Goal: Task Accomplishment & Management: Manage account settings

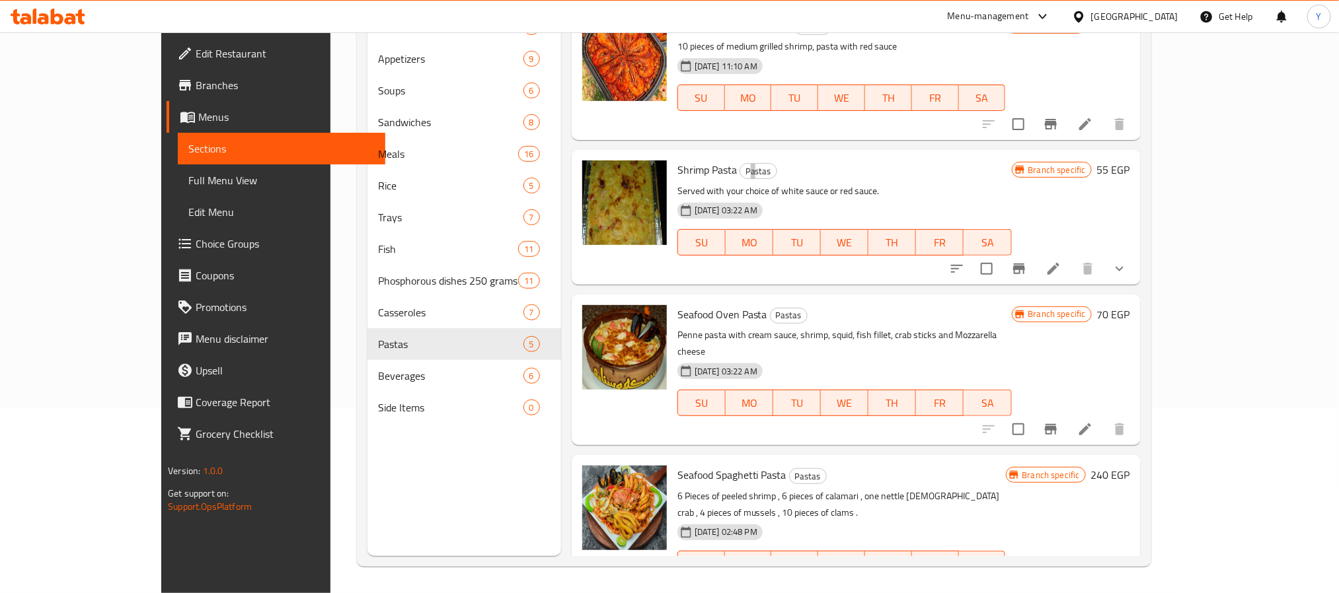
scroll to position [161, 0]
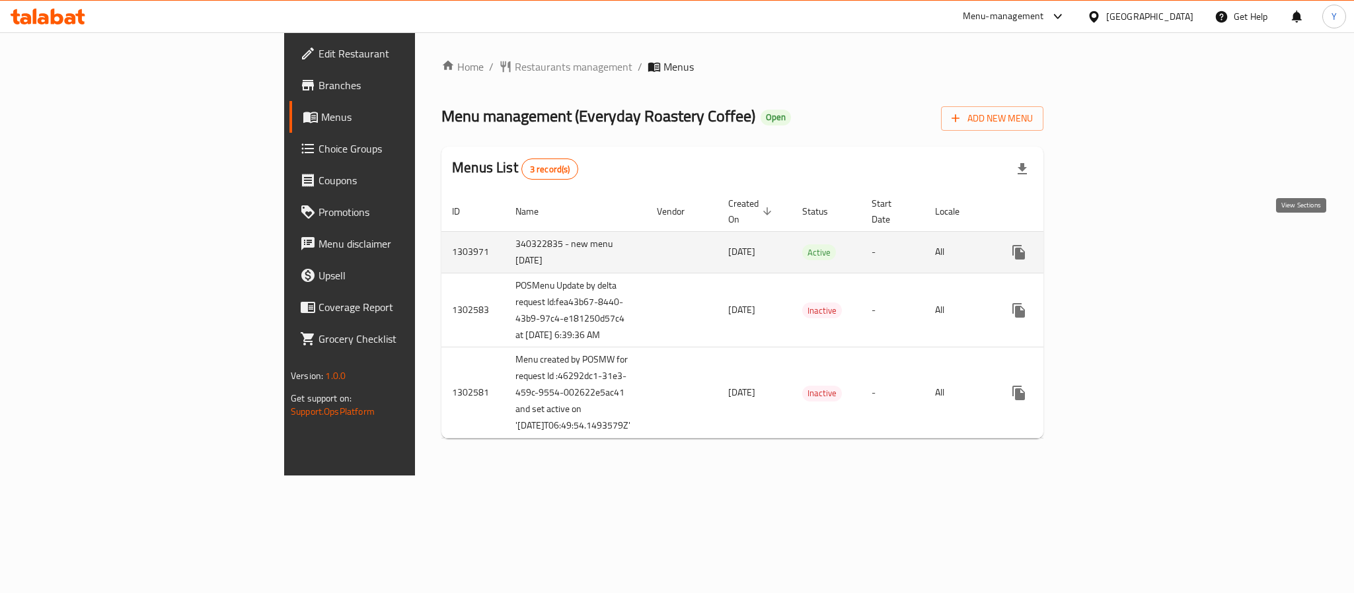
click at [1122, 245] on icon "enhanced table" at bounding box center [1114, 253] width 16 height 16
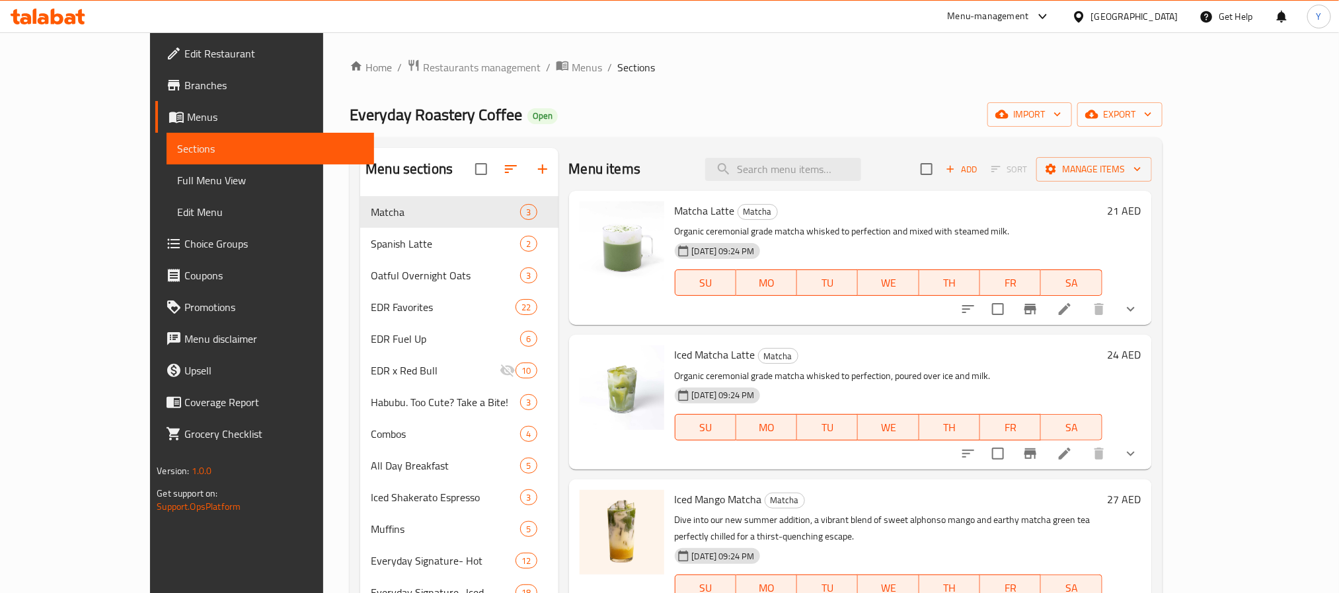
click at [783, 127] on div "Everyday Roastery Coffee Open import export" at bounding box center [756, 114] width 812 height 24
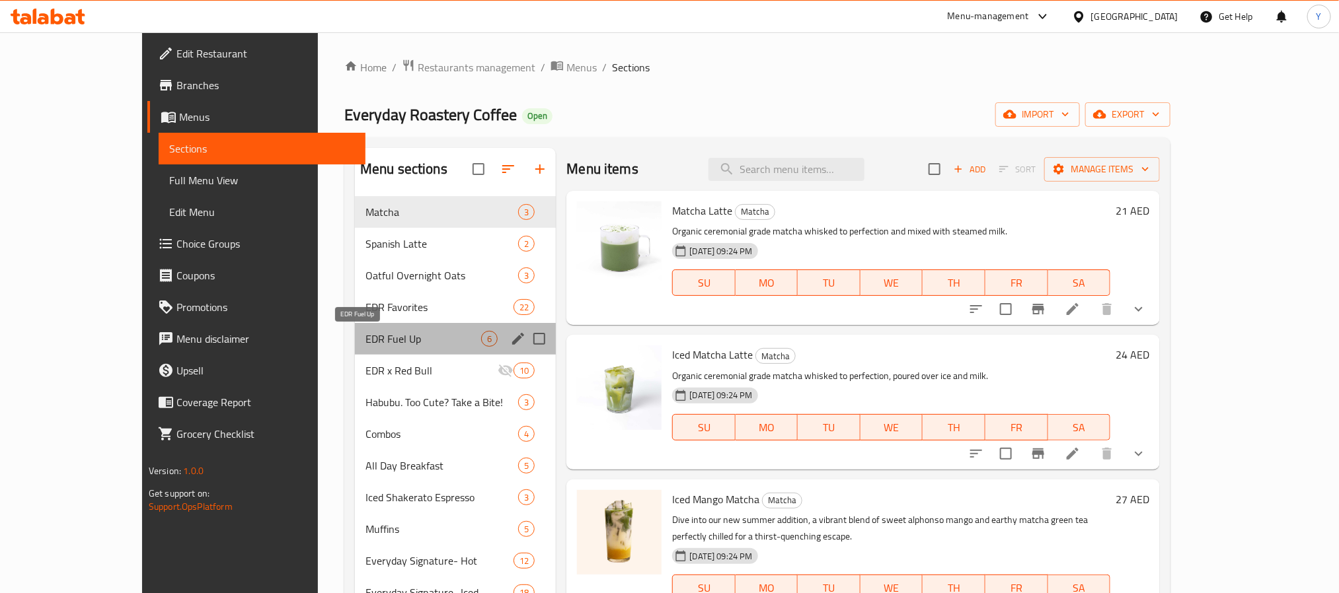
click at [365, 339] on span "EDR Fuel Up" at bounding box center [423, 339] width 116 height 16
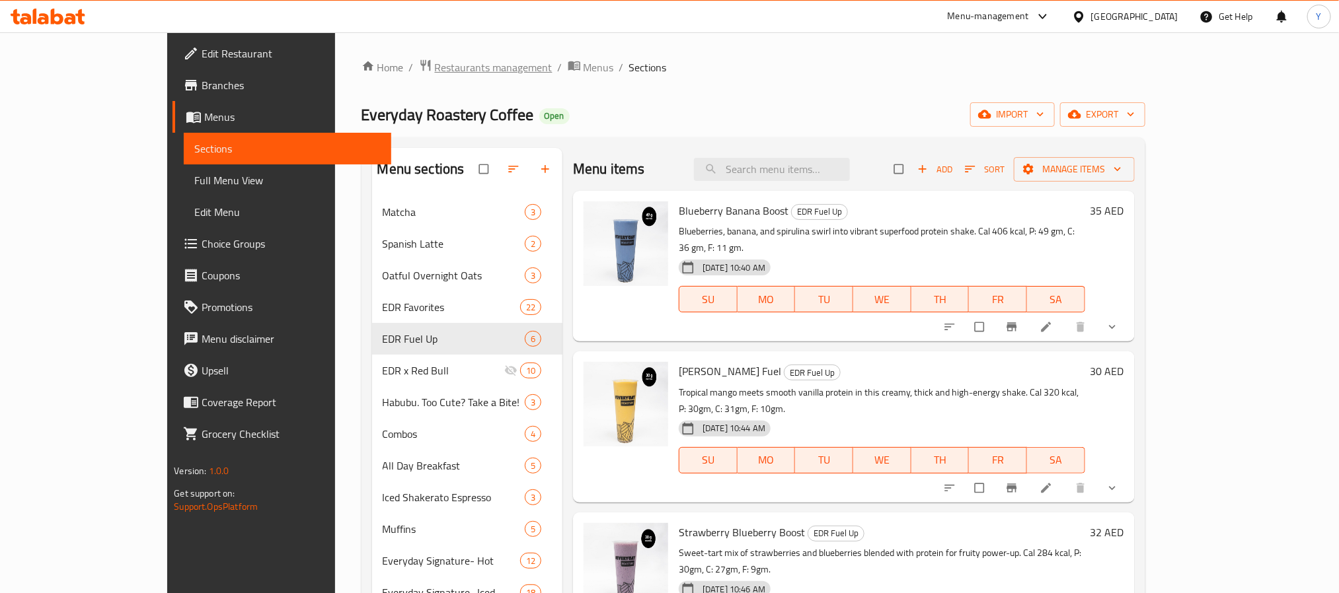
click at [435, 59] on span "Restaurants management" at bounding box center [494, 67] width 118 height 16
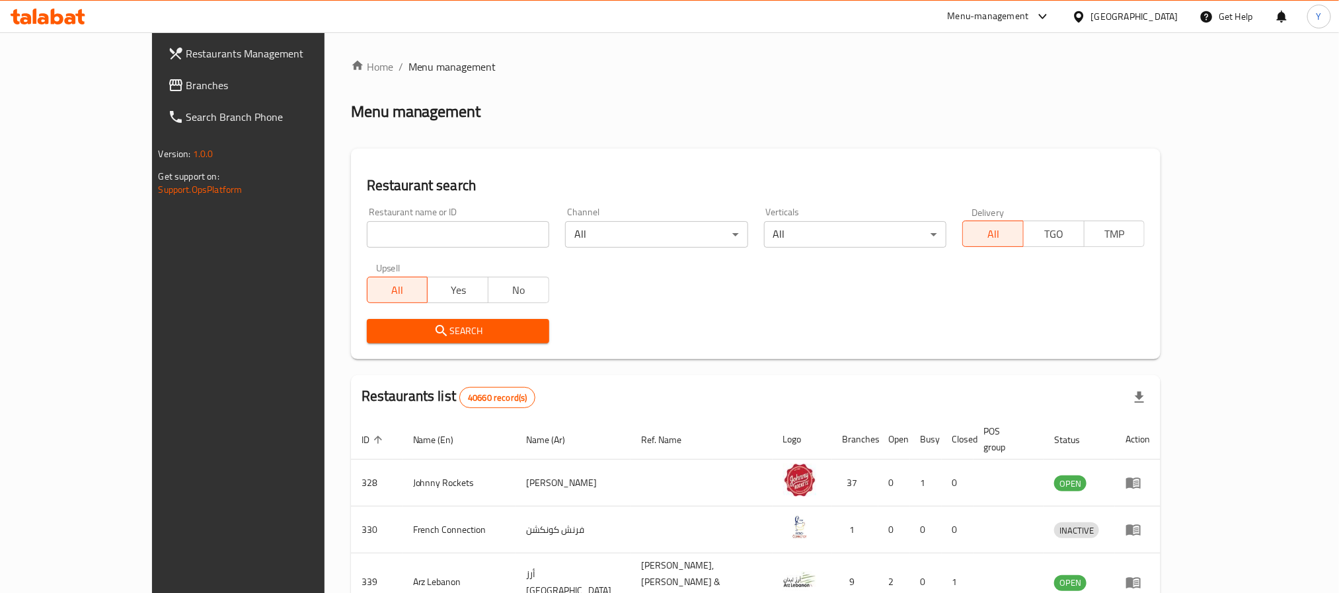
click at [1016, 12] on div "Menu-management" at bounding box center [988, 17] width 81 height 16
click at [916, 82] on div "Agent Campaigns Center" at bounding box center [916, 89] width 100 height 15
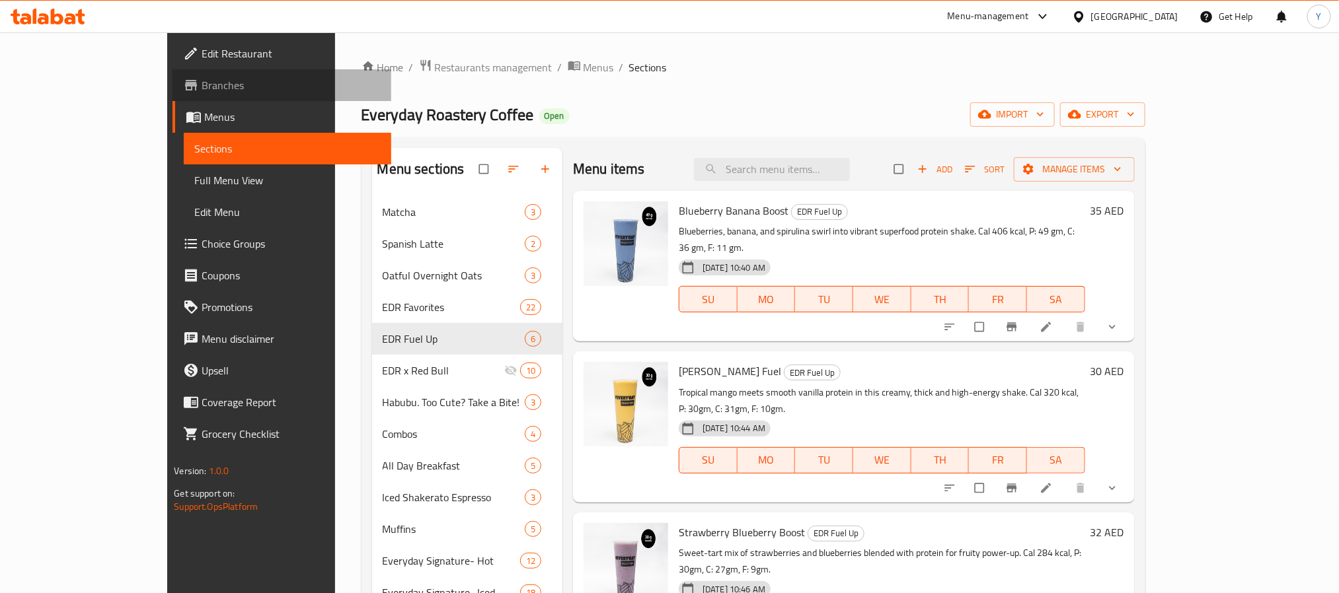
click at [172, 73] on link "Branches" at bounding box center [281, 85] width 218 height 32
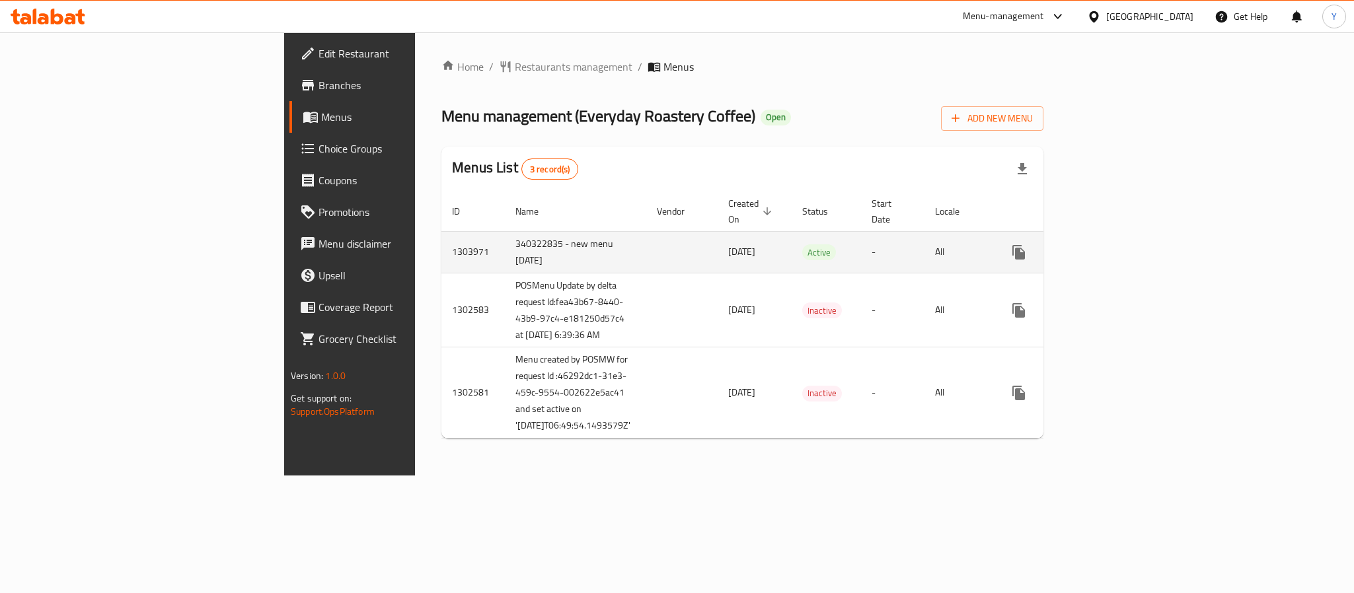
click at [1122, 245] on icon "enhanced table" at bounding box center [1114, 253] width 16 height 16
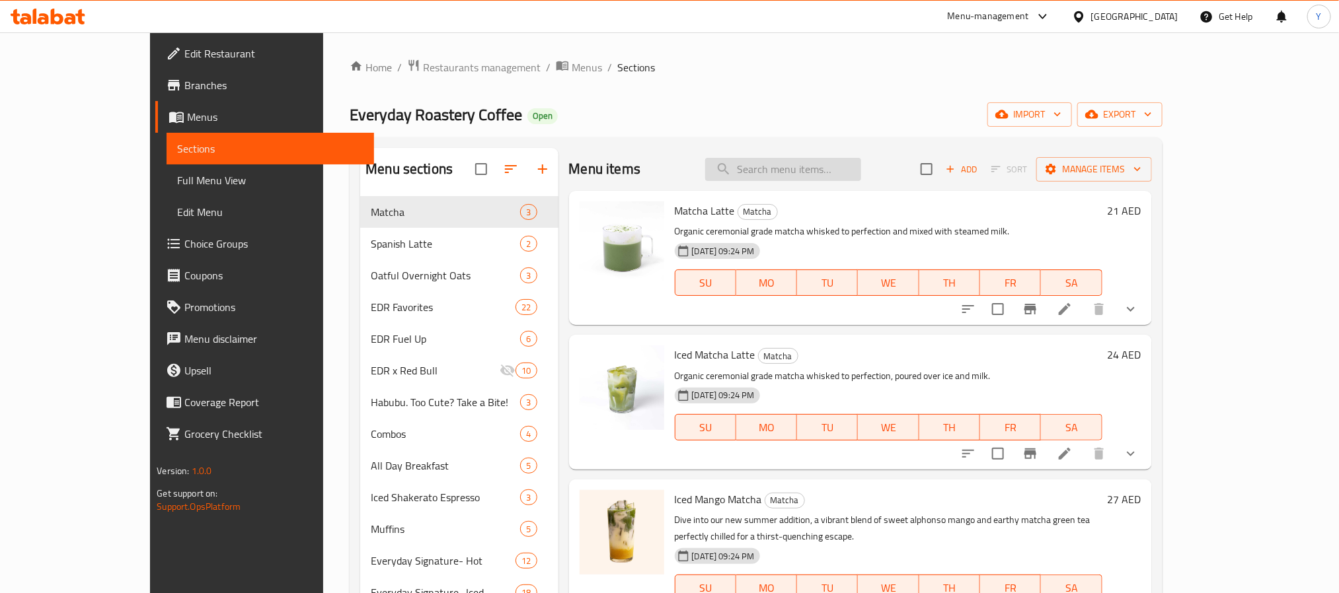
click at [817, 170] on input "search" at bounding box center [783, 169] width 156 height 23
paste input "Coffee and Croissant Combo"
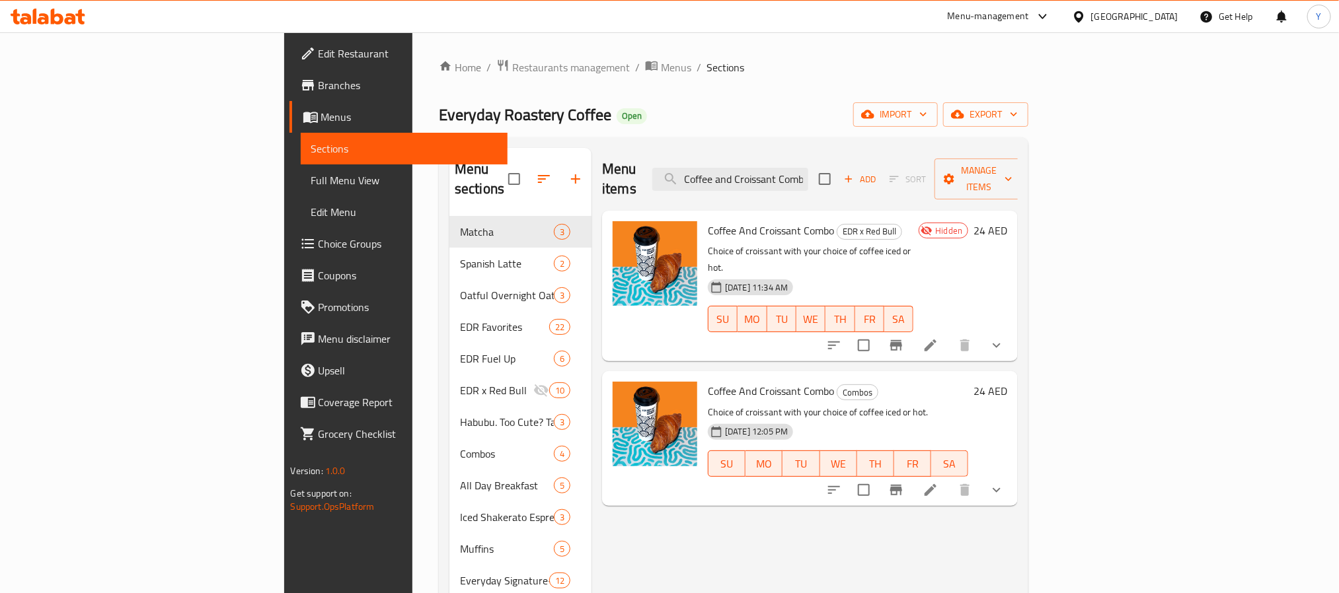
click at [1012, 474] on button "show more" at bounding box center [997, 490] width 32 height 32
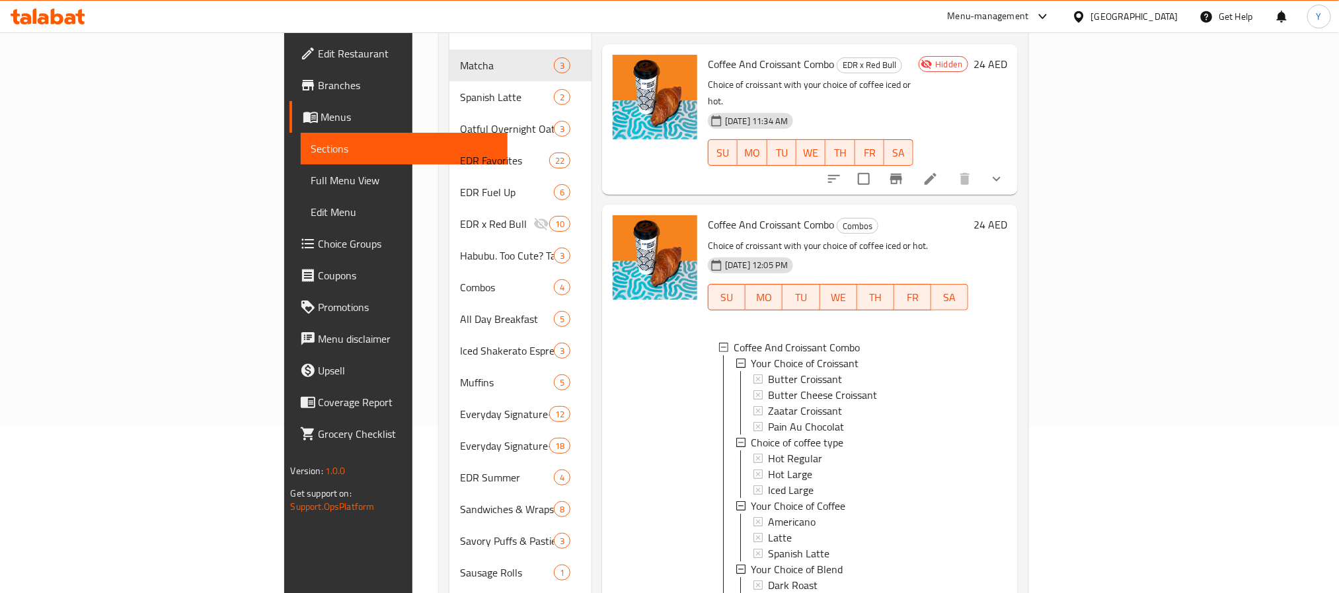
scroll to position [198, 0]
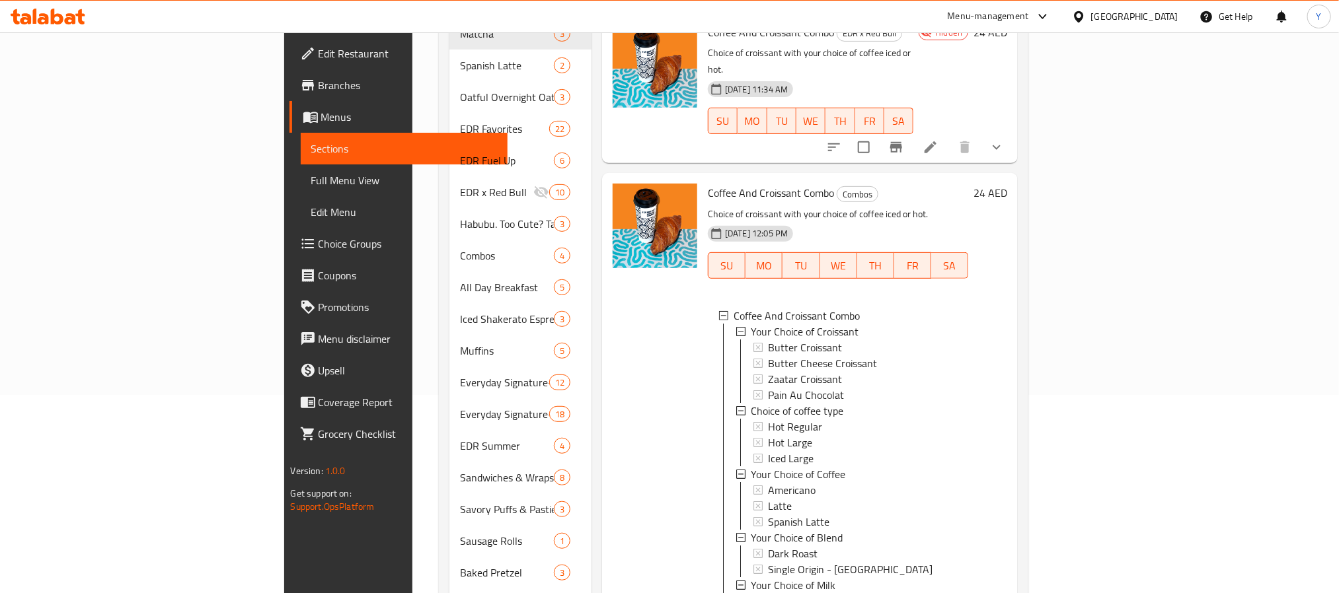
click at [1004, 139] on icon "show more" at bounding box center [997, 147] width 16 height 16
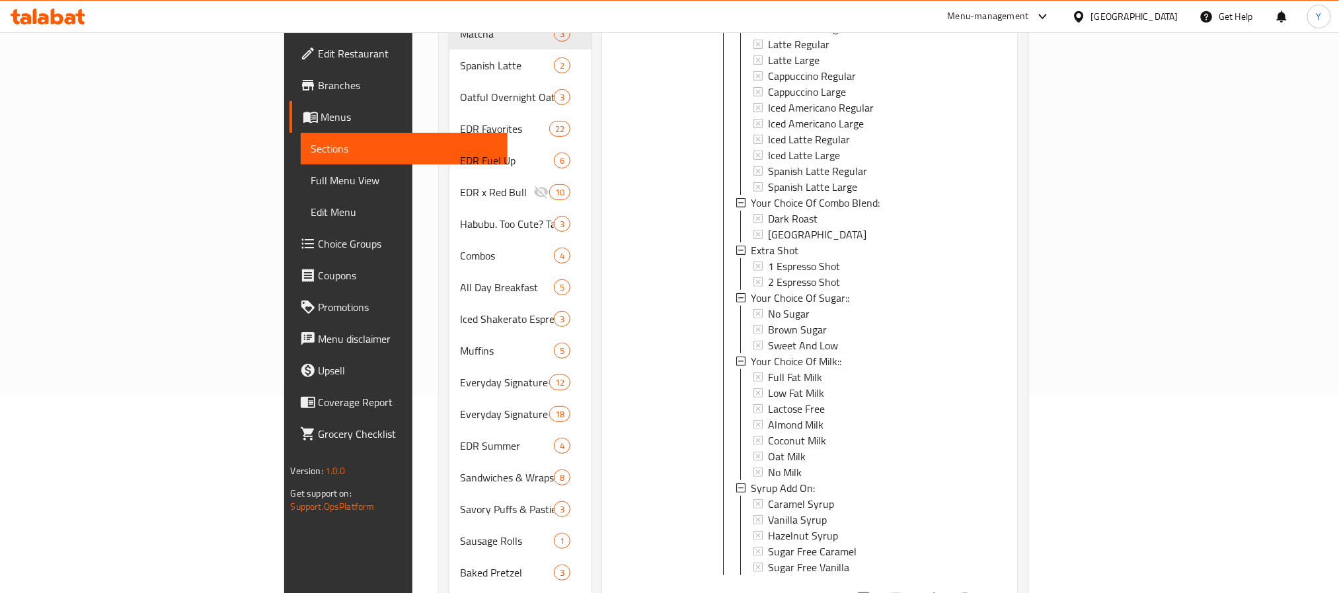
scroll to position [297, 0]
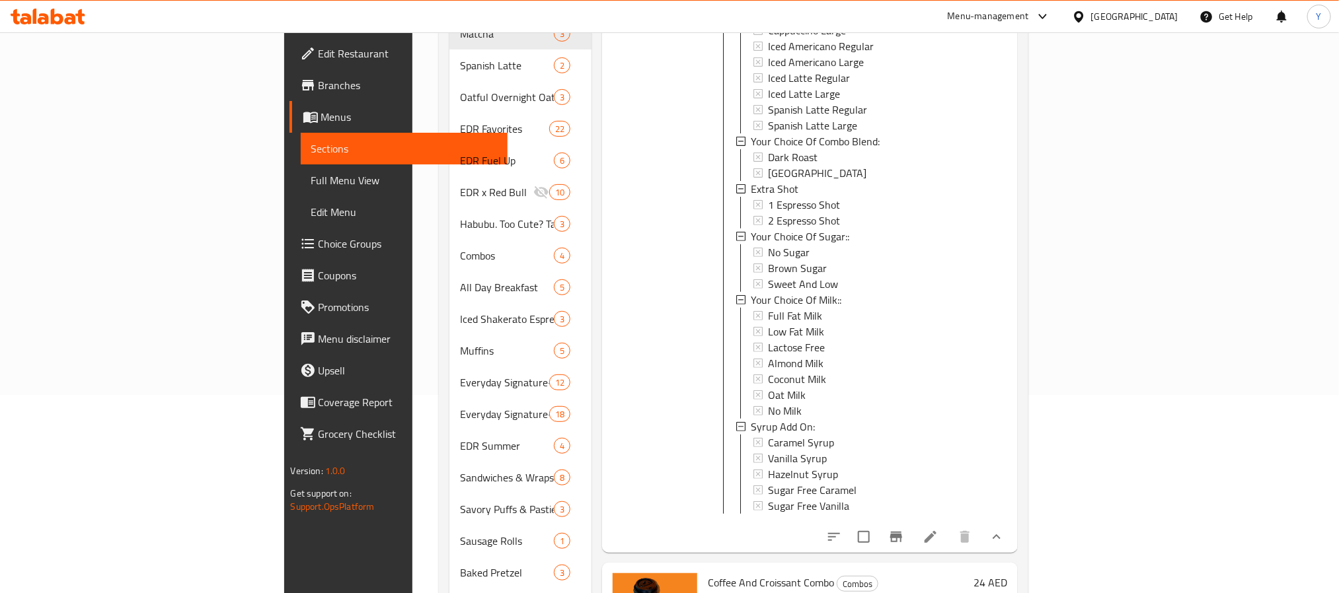
click at [1004, 529] on icon "show more" at bounding box center [997, 537] width 16 height 16
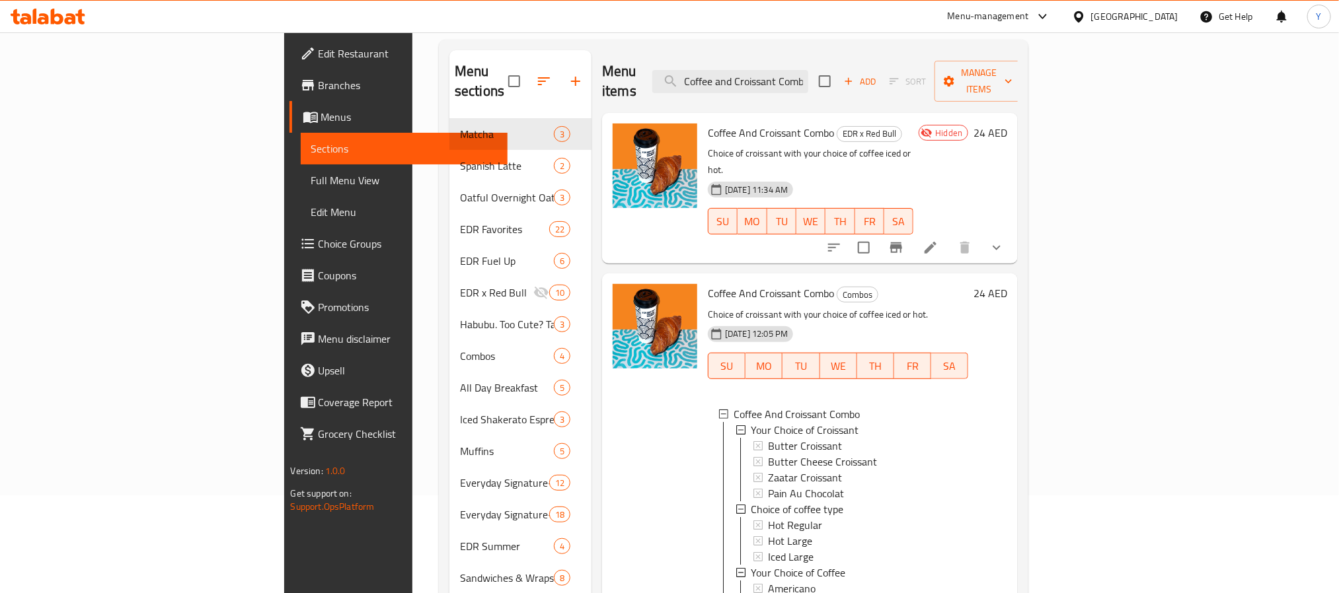
scroll to position [99, 0]
click at [808, 69] on input "Coffee and Croissant Combo" at bounding box center [730, 80] width 156 height 23
paste input "Iced Latte"
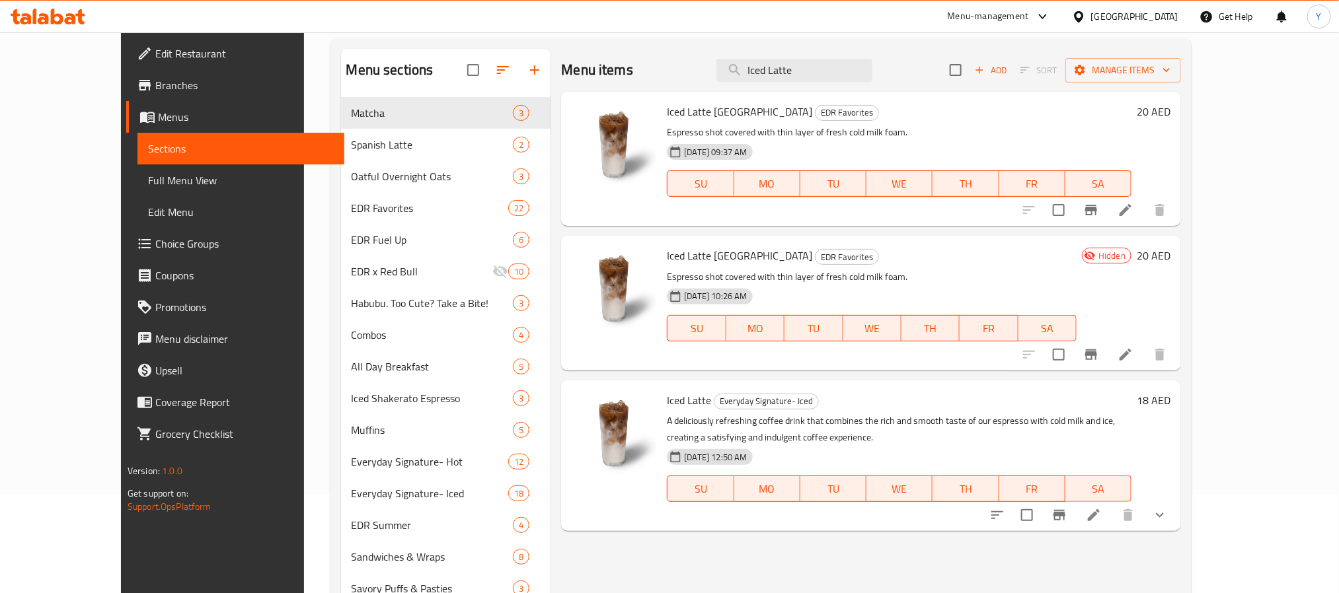
click at [667, 115] on span "Iced Latte Brazil" at bounding box center [739, 112] width 145 height 20
drag, startPoint x: 665, startPoint y: 115, endPoint x: 648, endPoint y: 112, distance: 16.8
click at [667, 112] on span "Iced Latte Brazil" at bounding box center [739, 112] width 145 height 20
drag, startPoint x: 648, startPoint y: 112, endPoint x: 689, endPoint y: 112, distance: 40.3
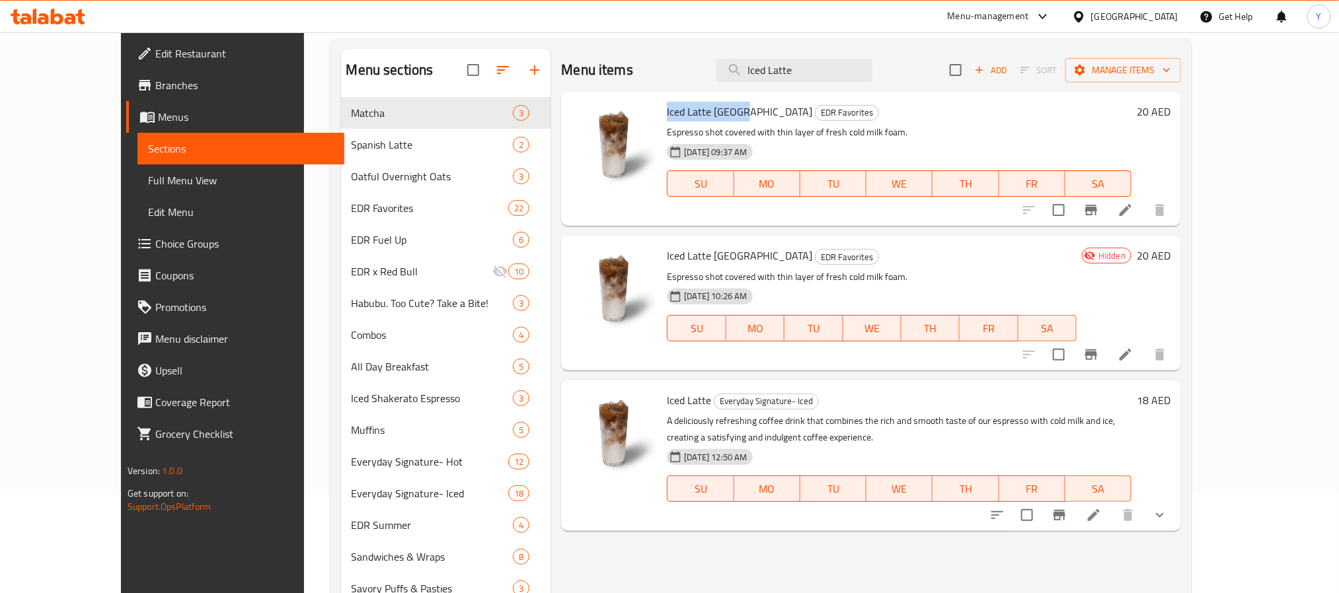
click at [689, 112] on span "Iced Latte Brazil" at bounding box center [739, 112] width 145 height 20
click at [829, 74] on input "Iced Latte" at bounding box center [794, 70] width 156 height 23
paste input "Flat White Brazil 8"
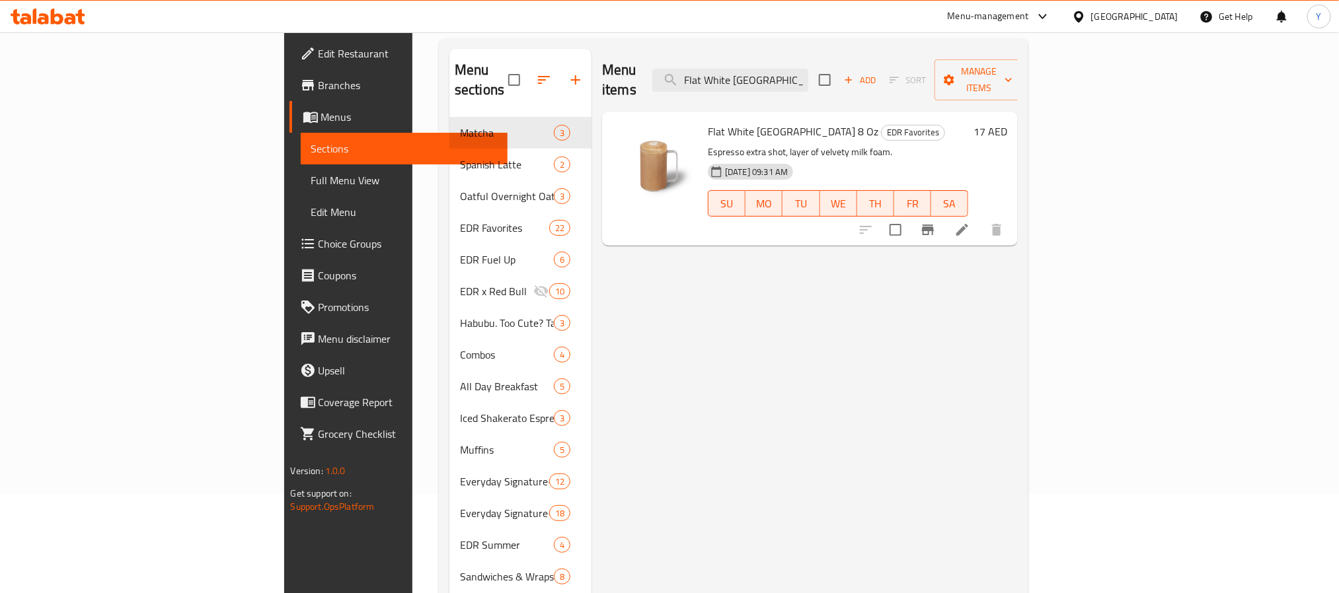
click at [708, 122] on span "Flat White Brazil 8 Oz" at bounding box center [793, 132] width 170 height 20
drag, startPoint x: 649, startPoint y: 105, endPoint x: 720, endPoint y: 108, distance: 70.8
click at [720, 122] on span "Flat White Brazil 8 Oz" at bounding box center [793, 132] width 170 height 20
copy span "Flat White Brazil 8 Oz"
click at [808, 81] on input "Flat White Brazil" at bounding box center [730, 80] width 156 height 23
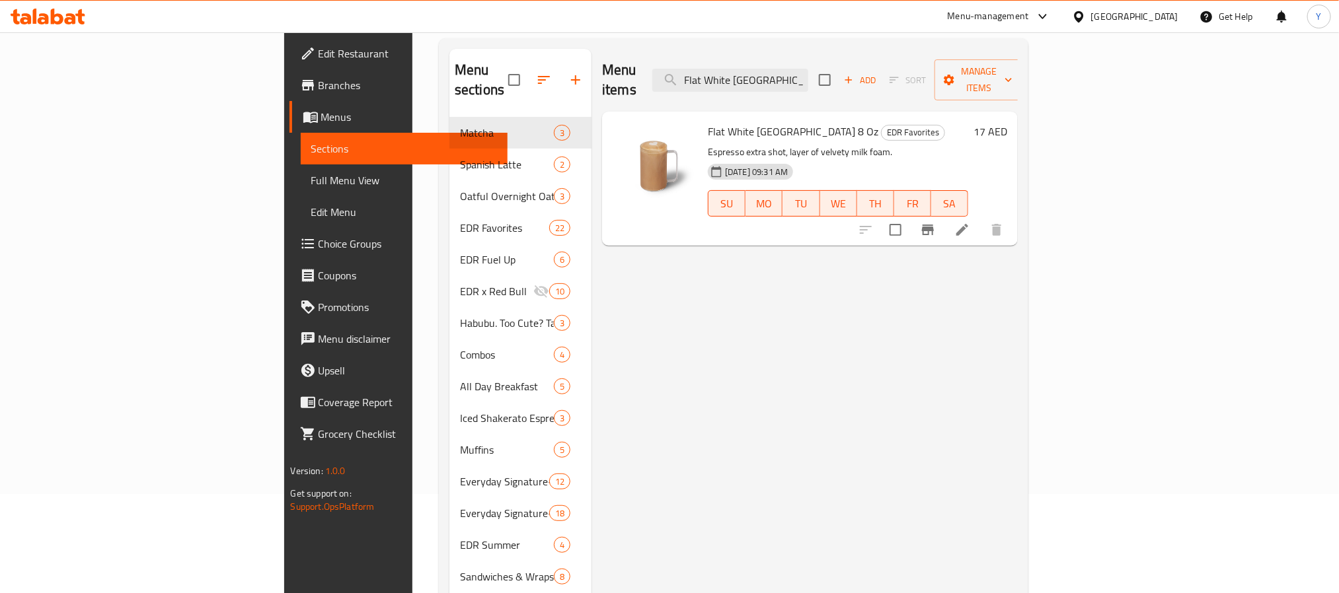
click at [708, 122] on span "Flat White Brazil 8 Oz" at bounding box center [793, 132] width 170 height 20
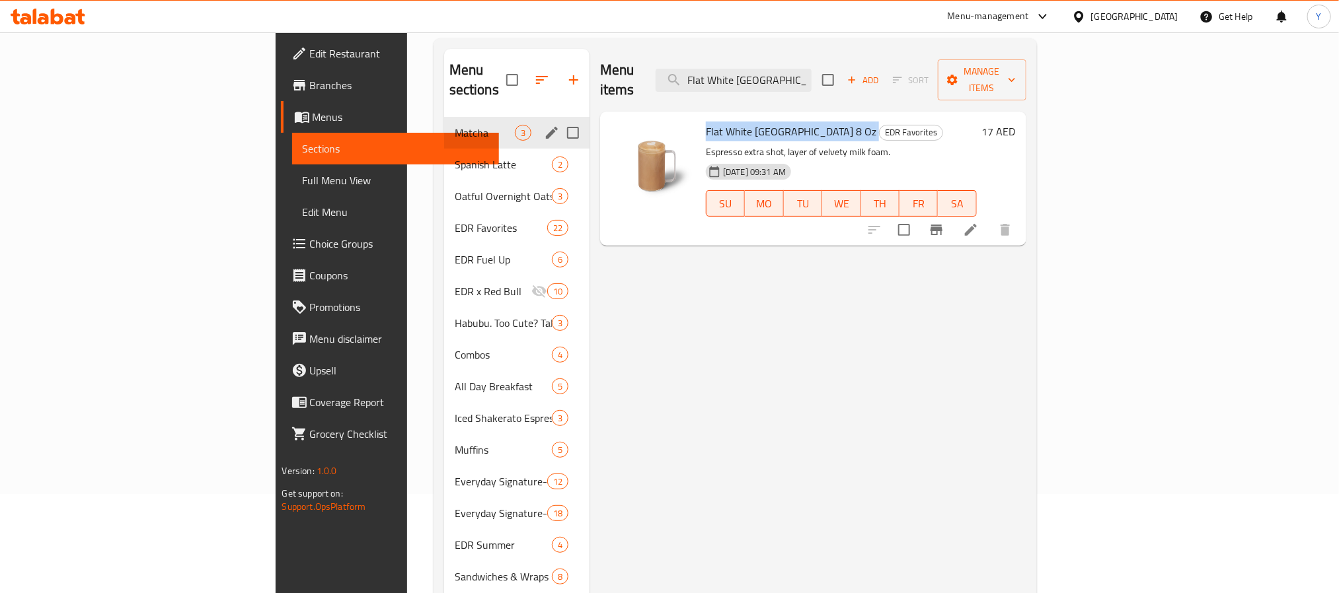
copy h6 "Flat White Brazil 8 Oz"
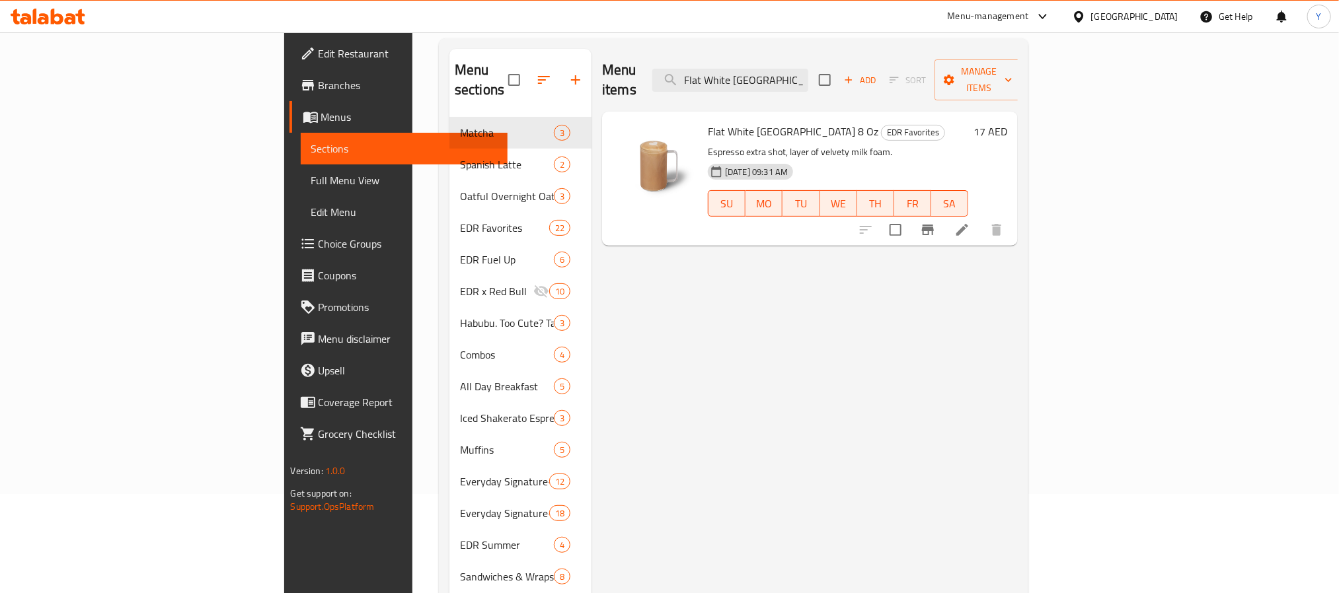
click at [833, 57] on div "Menu items Flat White Brazil Add Sort Manage items" at bounding box center [810, 80] width 416 height 63
click at [808, 69] on input "Flat White Brazil" at bounding box center [730, 80] width 156 height 23
paste input "Lunch Combo"
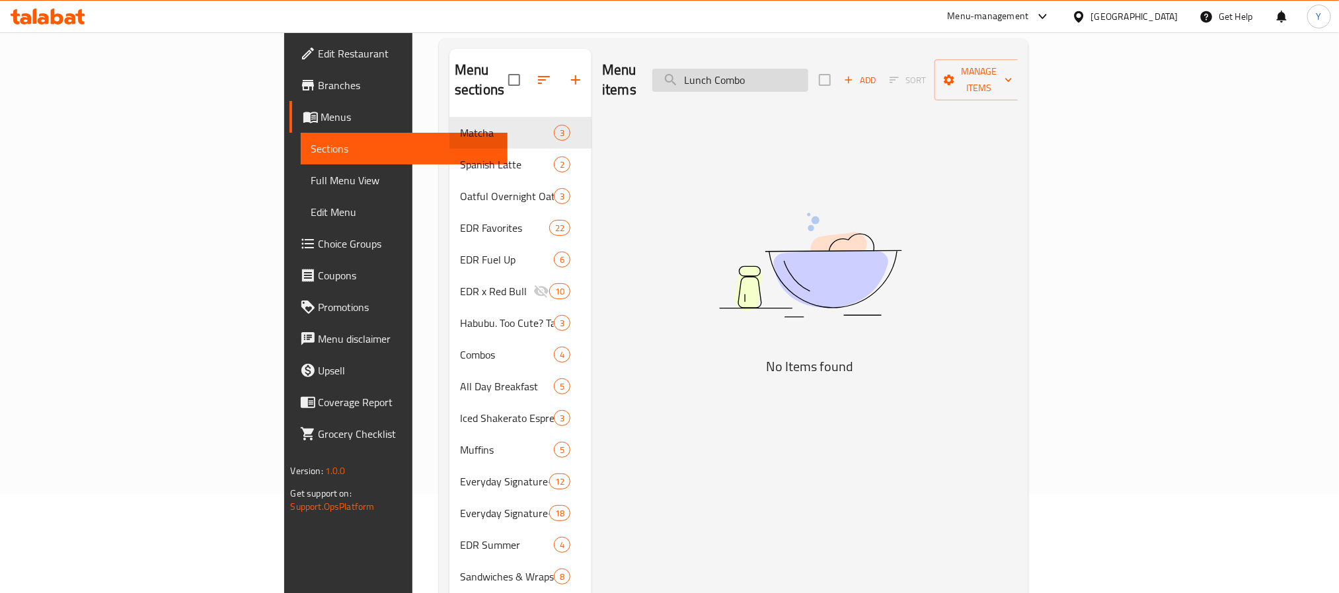
click at [803, 69] on input "Lunch Combo" at bounding box center [730, 80] width 156 height 23
click at [808, 69] on input "Lunch Combo" at bounding box center [730, 80] width 156 height 23
click at [808, 76] on input "Lunch" at bounding box center [730, 80] width 156 height 23
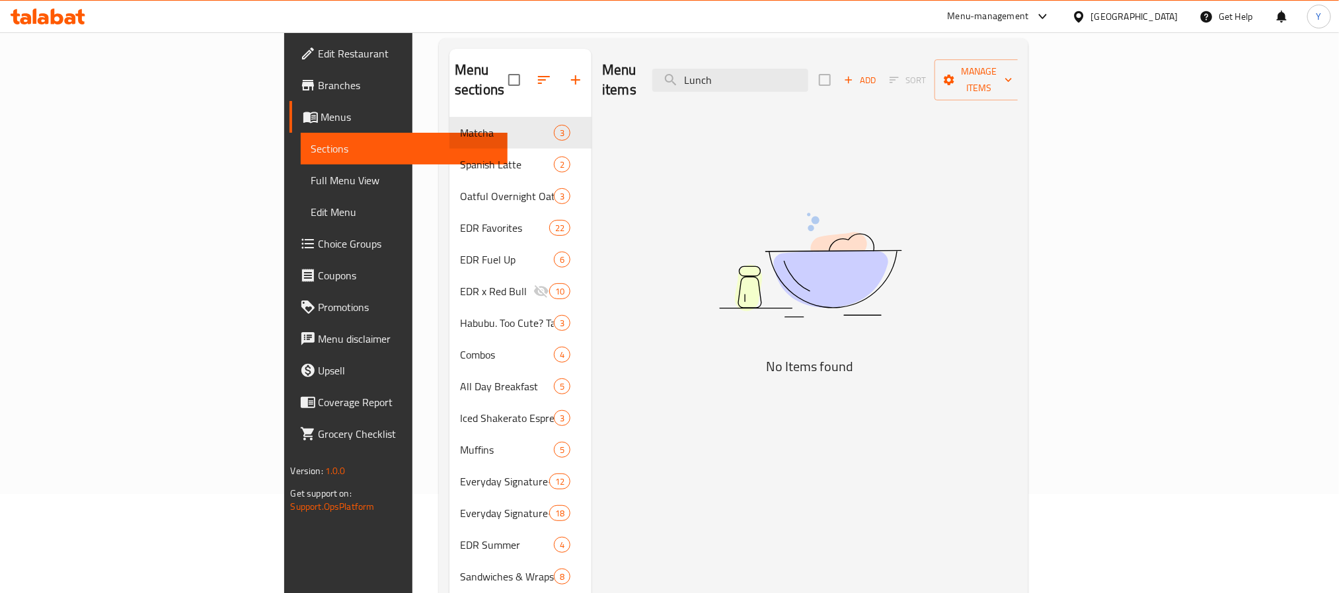
click at [958, 67] on div "Menu items Lunch Add Sort Manage items" at bounding box center [810, 80] width 416 height 63
click at [808, 75] on input "Lunch" at bounding box center [730, 80] width 156 height 23
paste input "Iced Cappuccino"
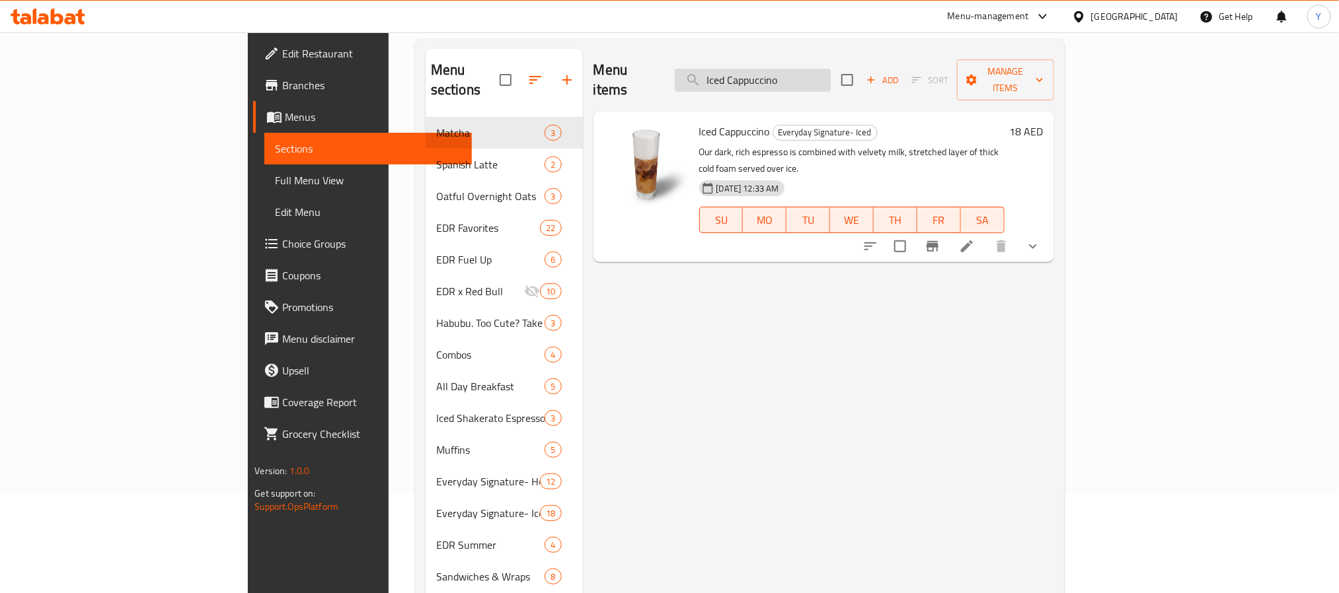
click at [831, 75] on input "Iced Cappuccino" at bounding box center [753, 80] width 156 height 23
paste input "Build Your Own"
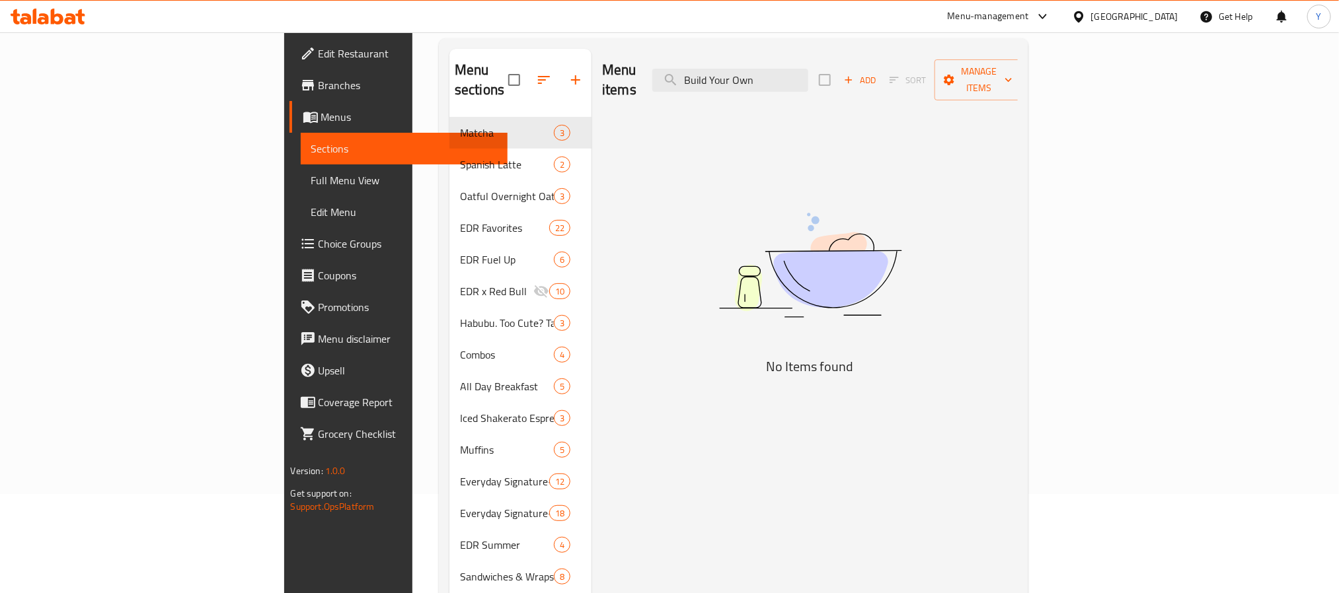
click at [712, 194] on div "Menu items Build Your Own Add Sort Manage items No Items found" at bounding box center [804, 530] width 426 height 962
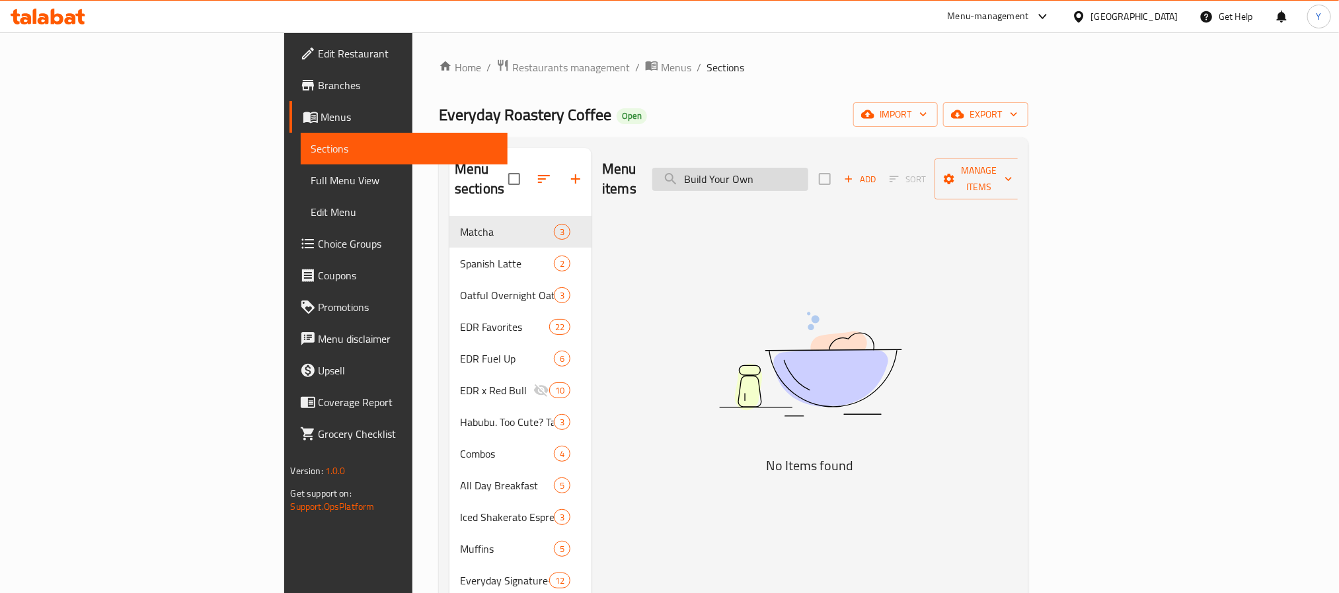
click at [808, 168] on input "Build Your Own" at bounding box center [730, 179] width 156 height 23
type input "BYO"
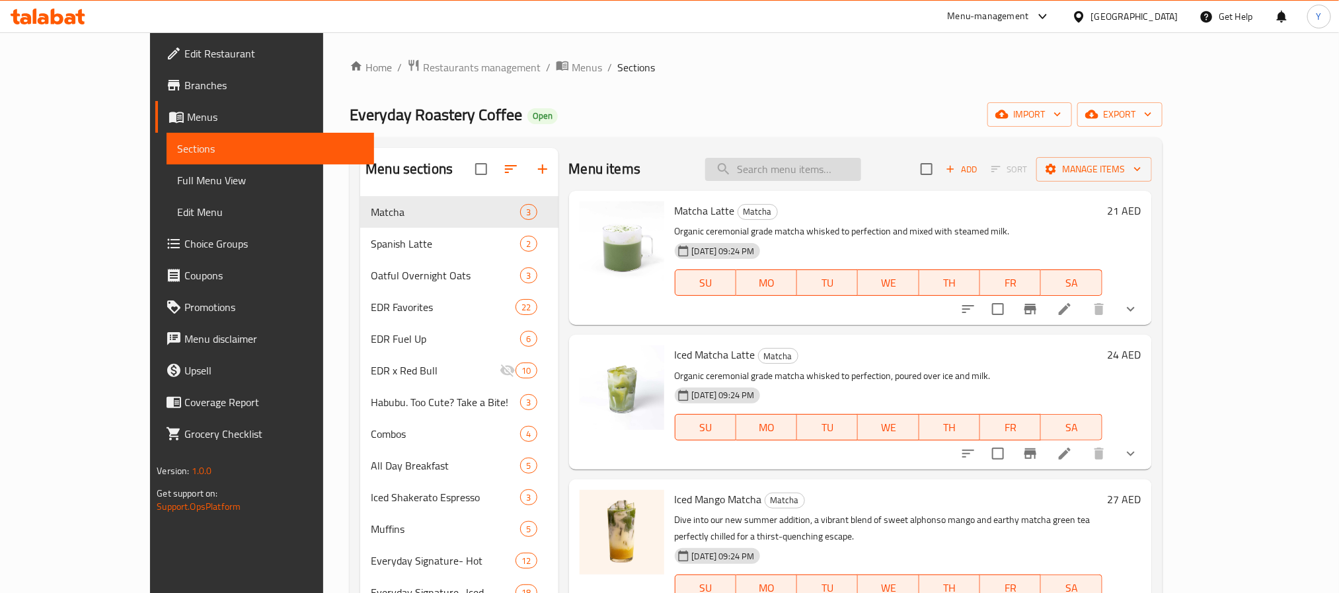
drag, startPoint x: 827, startPoint y: 188, endPoint x: 831, endPoint y: 174, distance: 14.3
click at [827, 188] on div "Menu items Add Sort Manage items" at bounding box center [860, 169] width 583 height 43
click at [831, 170] on input "search" at bounding box center [783, 169] width 156 height 23
paste input "Iced Matcha Latte"
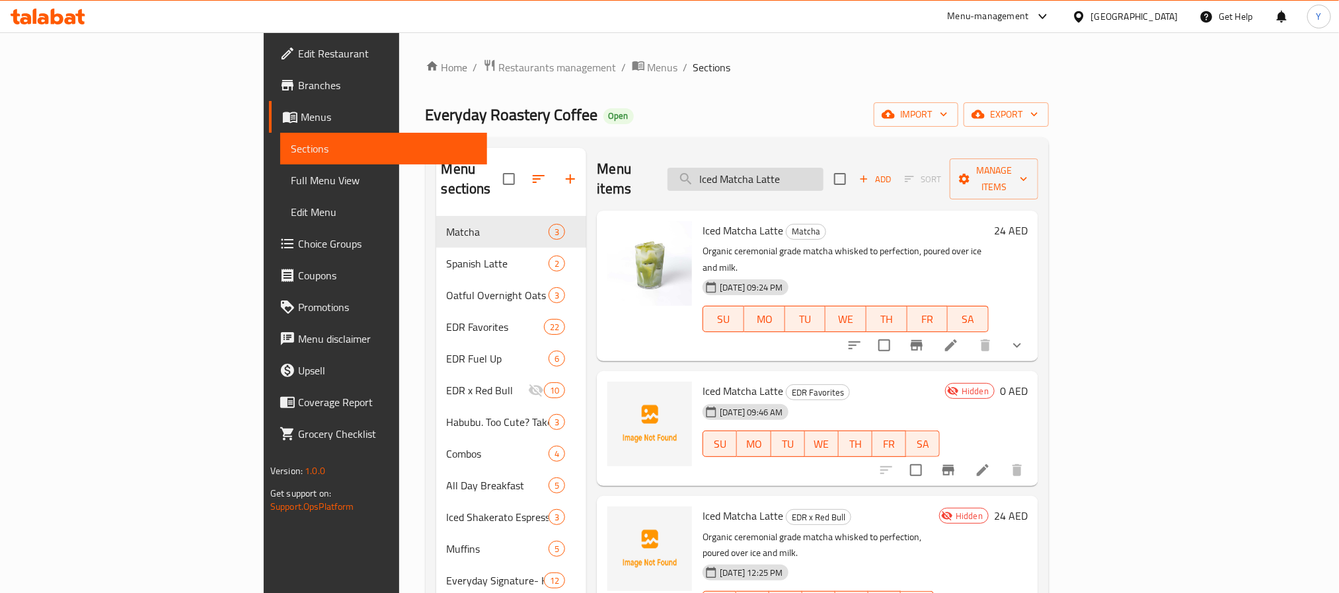
click at [823, 178] on input "Iced Matcha Latte" at bounding box center [745, 179] width 156 height 23
paste input "Coffee Hangout Pack"
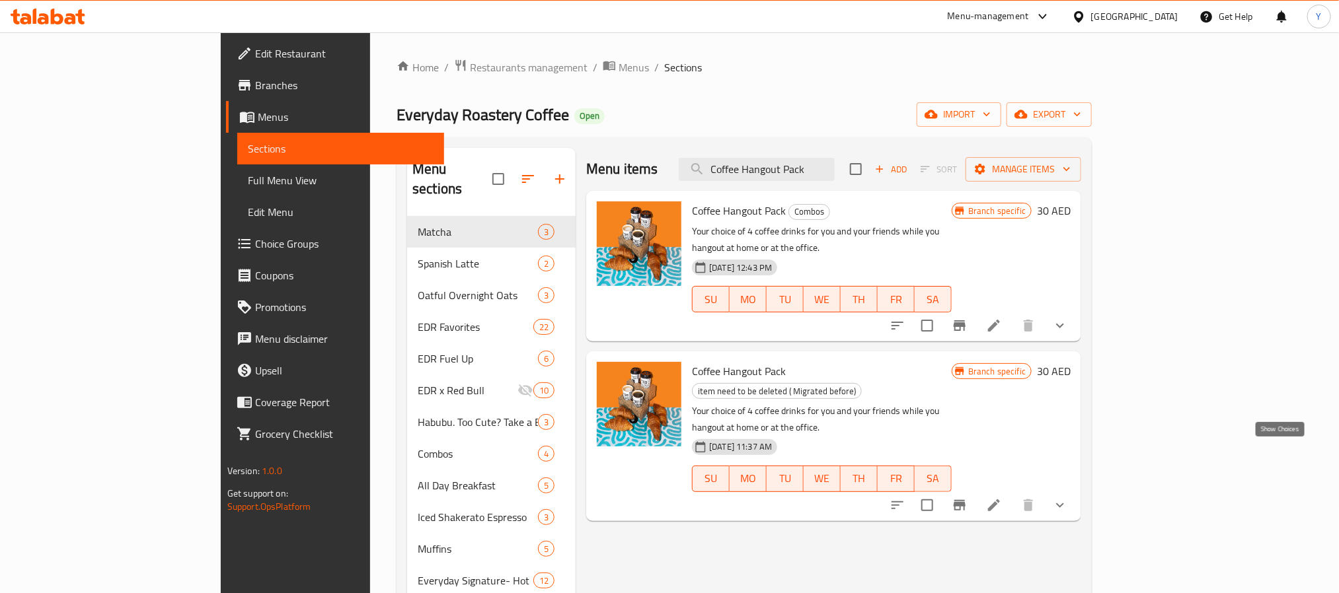
click at [1068, 498] on icon "show more" at bounding box center [1060, 506] width 16 height 16
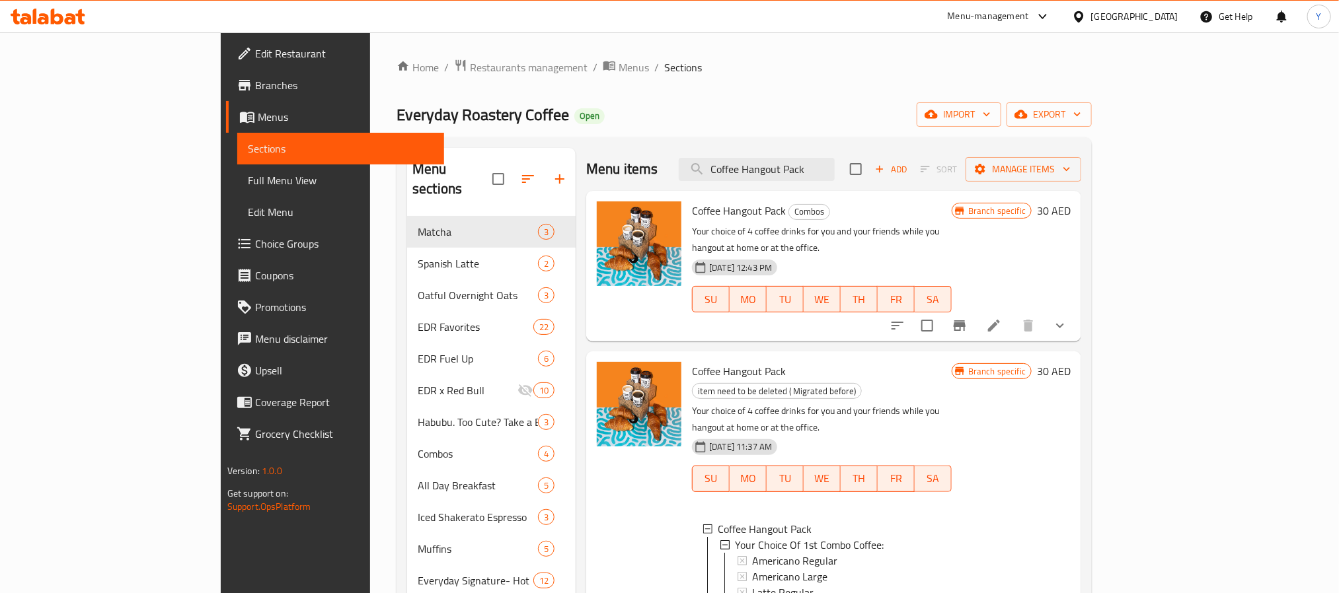
click at [1081, 309] on div "Coffee Hangout Pack Combos Your choice of 4 coffee drinks for you and your frie…" at bounding box center [833, 266] width 495 height 151
click at [1064, 324] on icon "show more" at bounding box center [1060, 326] width 8 height 5
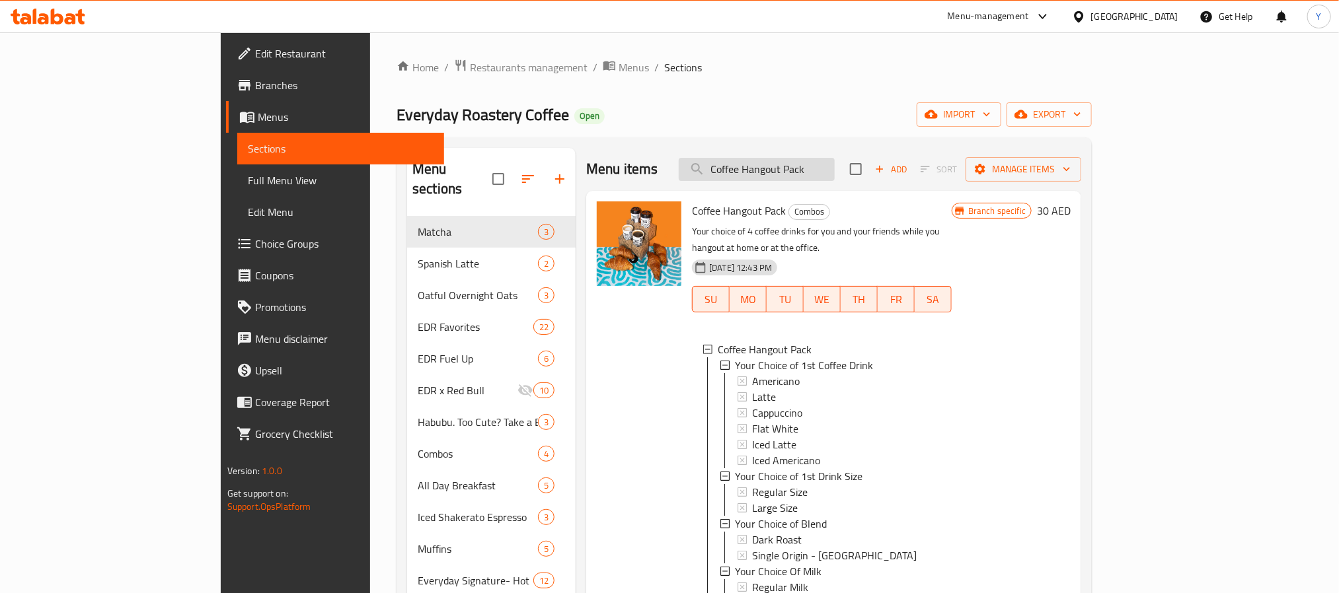
click at [835, 169] on input "Coffee Hangout Pack" at bounding box center [757, 169] width 156 height 23
paste input "and Muffin Combo"
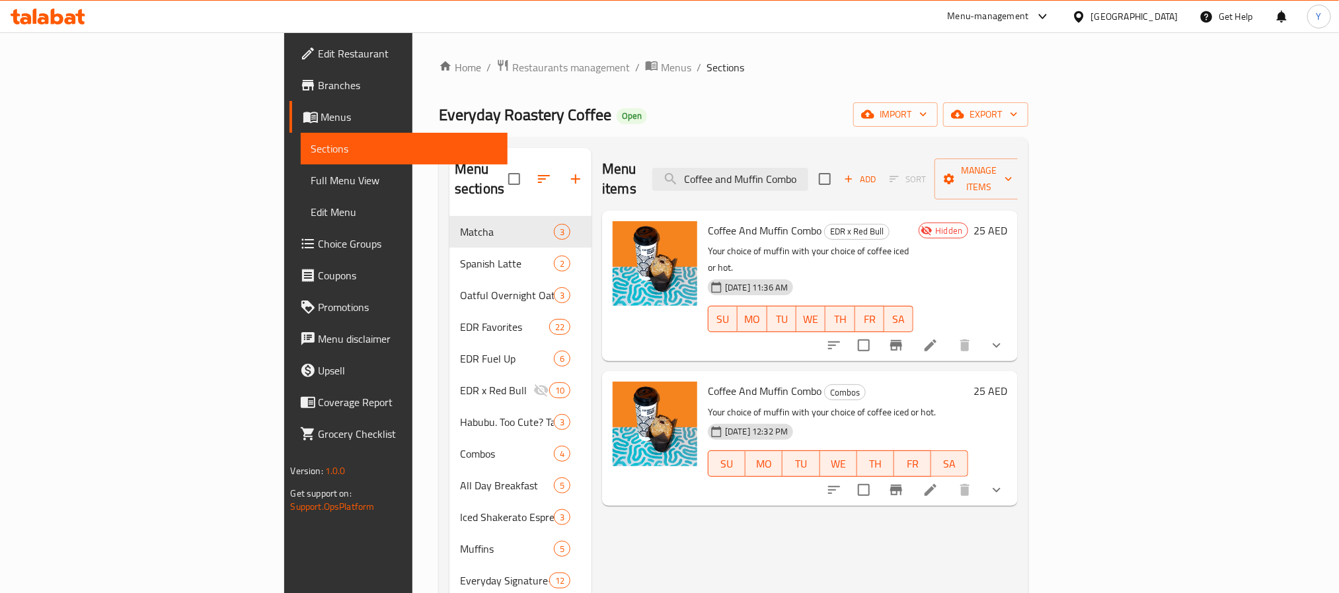
drag, startPoint x: 1281, startPoint y: 310, endPoint x: 1265, endPoint y: 334, distance: 29.0
click at [1004, 338] on icon "show more" at bounding box center [997, 346] width 16 height 16
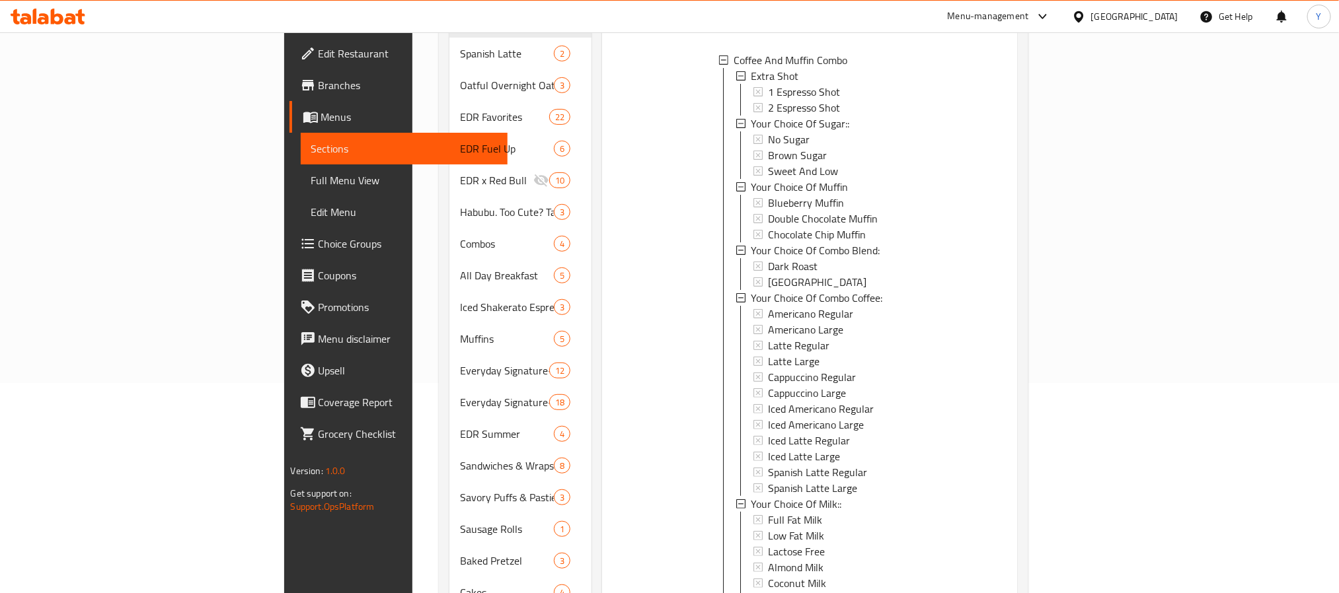
scroll to position [532, 0]
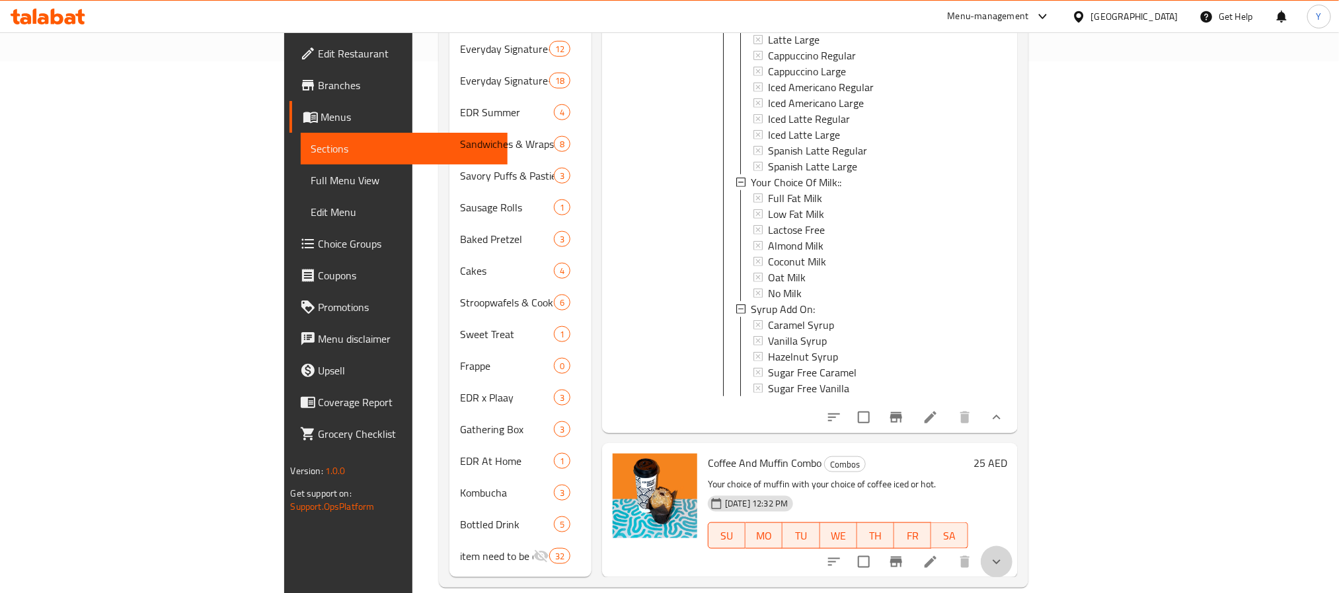
click at [1004, 554] on icon "show more" at bounding box center [997, 562] width 16 height 16
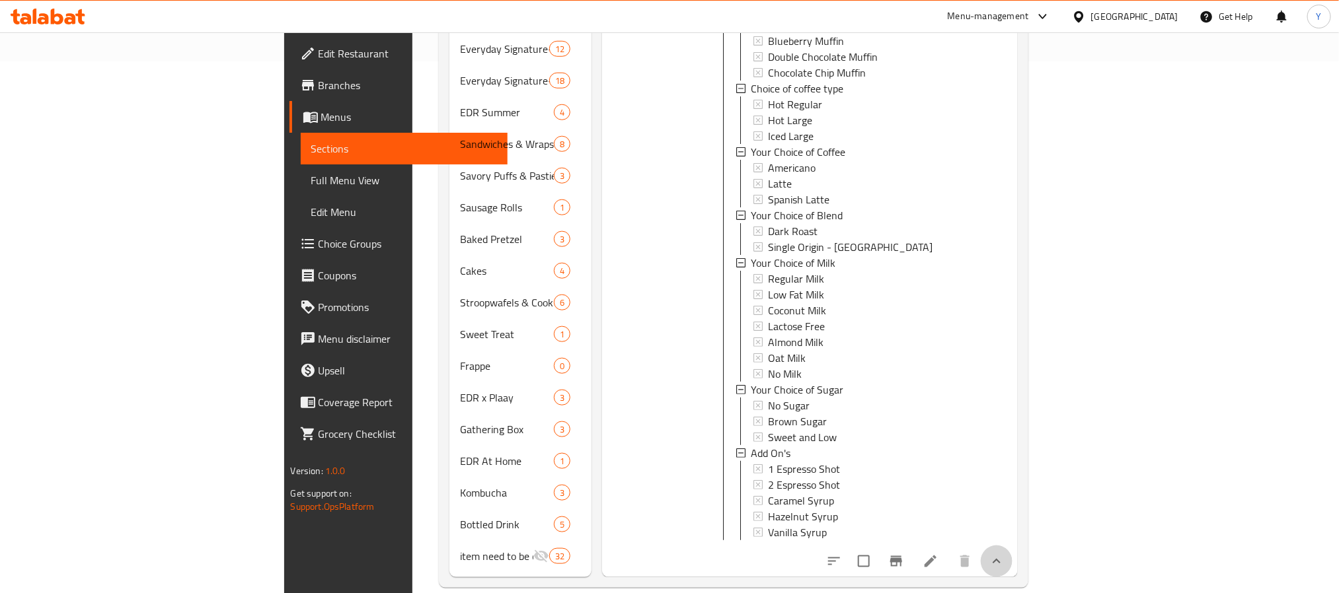
click at [1012, 554] on button "show more" at bounding box center [997, 562] width 32 height 32
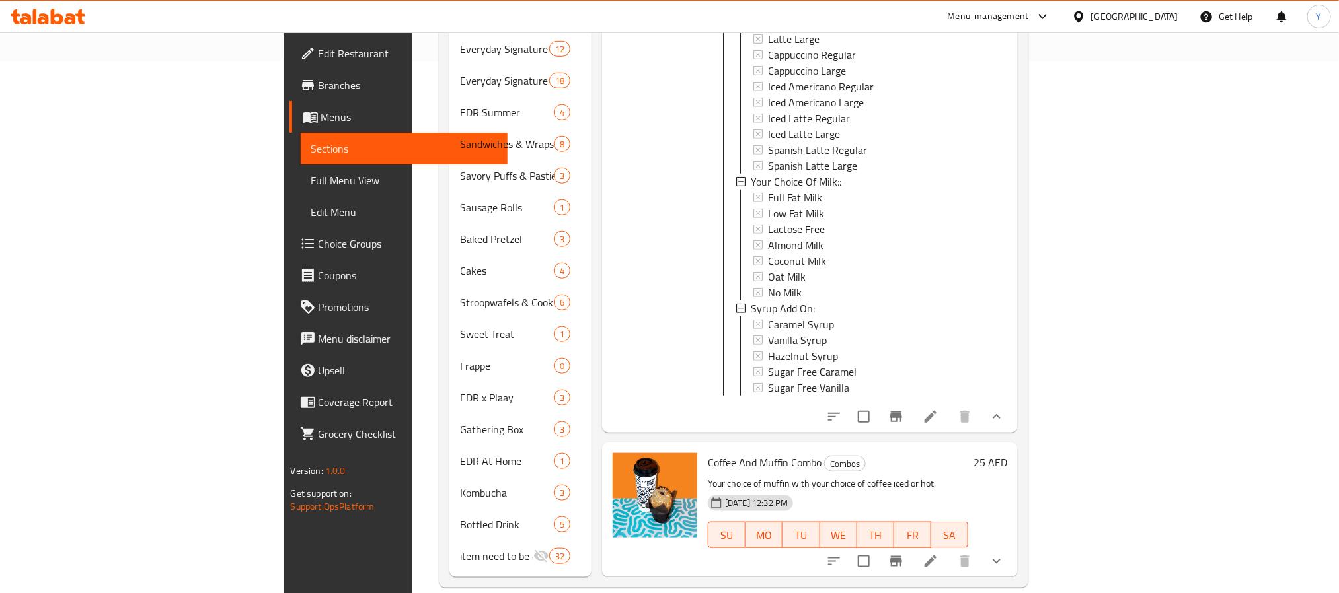
scroll to position [99, 0]
click at [1004, 410] on icon "show more" at bounding box center [997, 418] width 16 height 16
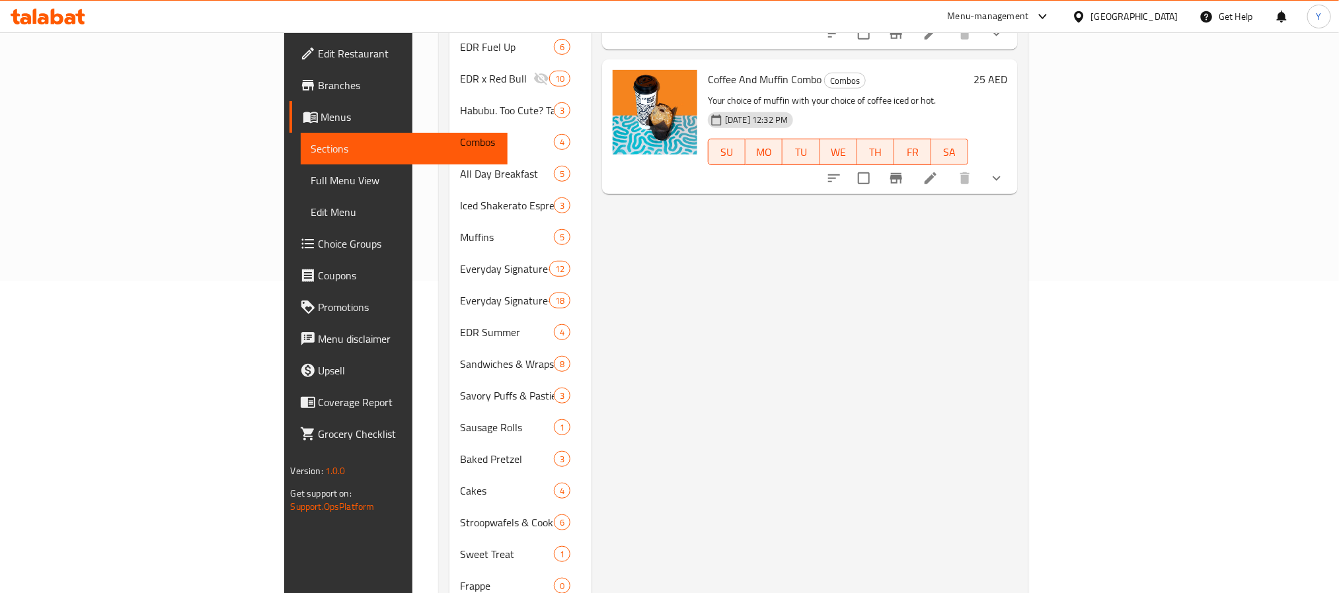
scroll to position [0, 0]
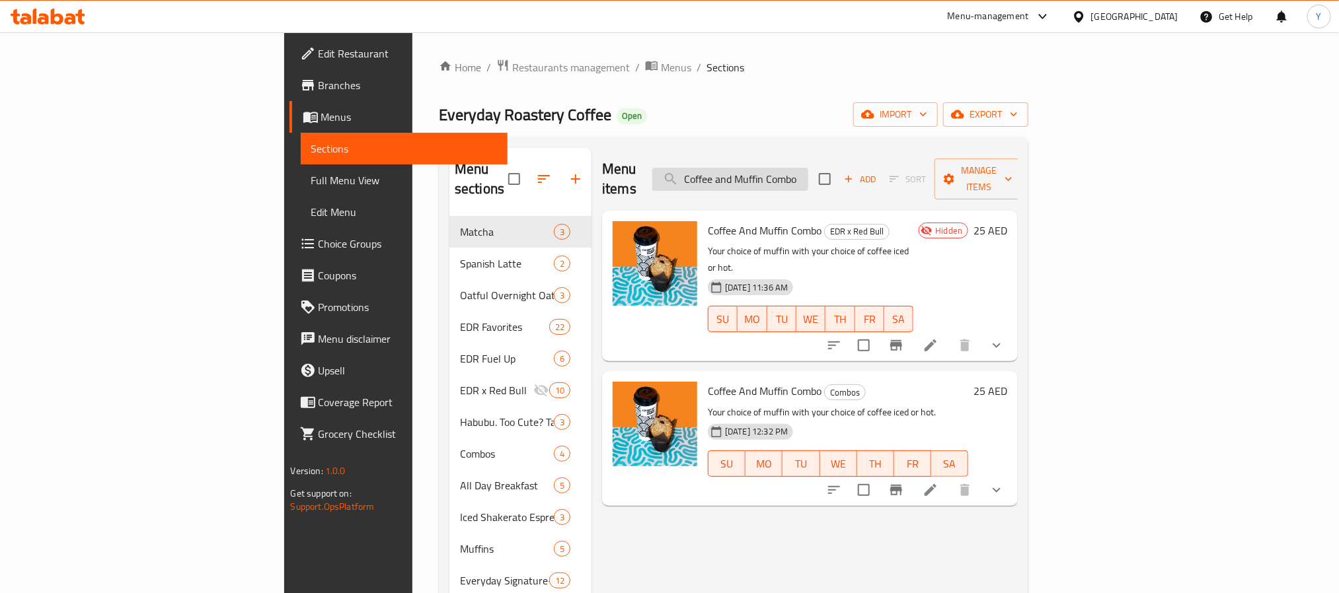
click at [808, 168] on input "Coffee and Muffin Combo" at bounding box center [730, 179] width 156 height 23
paste input "Hangout Pack"
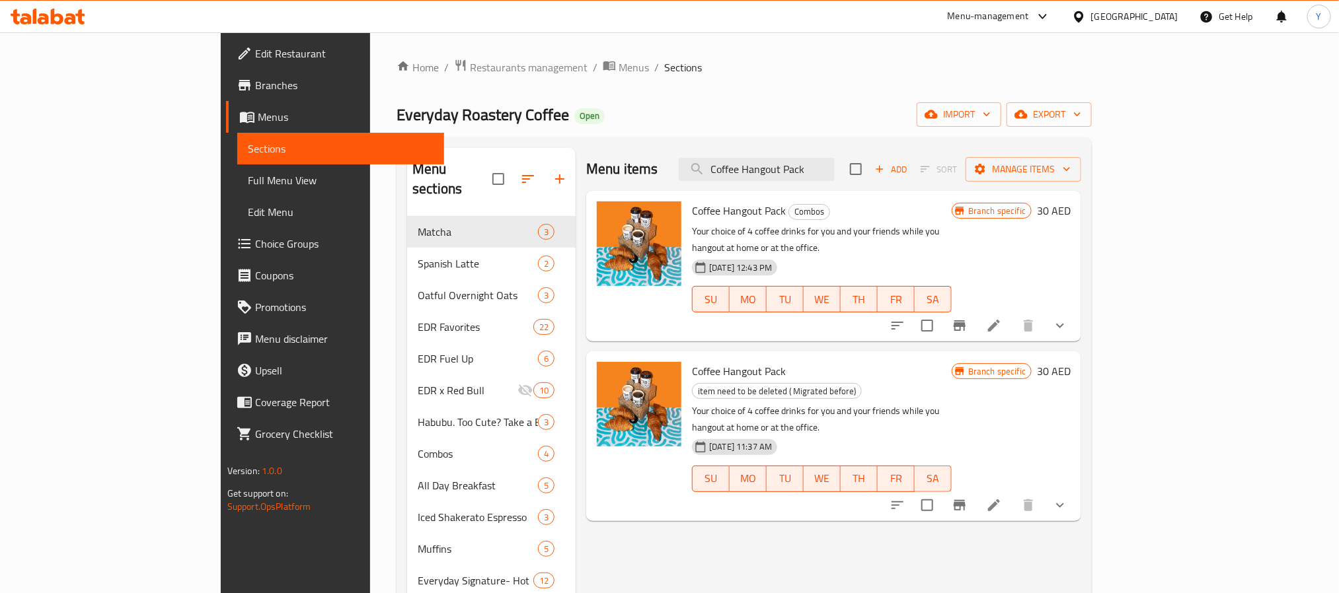
click at [866, 155] on div "Menu items Coffee Hangout Pack Add Sort Manage items" at bounding box center [833, 169] width 495 height 43
click at [835, 171] on input "Coffee Hangout Pack" at bounding box center [757, 169] width 156 height 23
click at [799, 165] on input "Coffee Hangout Pack" at bounding box center [757, 169] width 156 height 23
paste input "Iced Shakerato Classic"
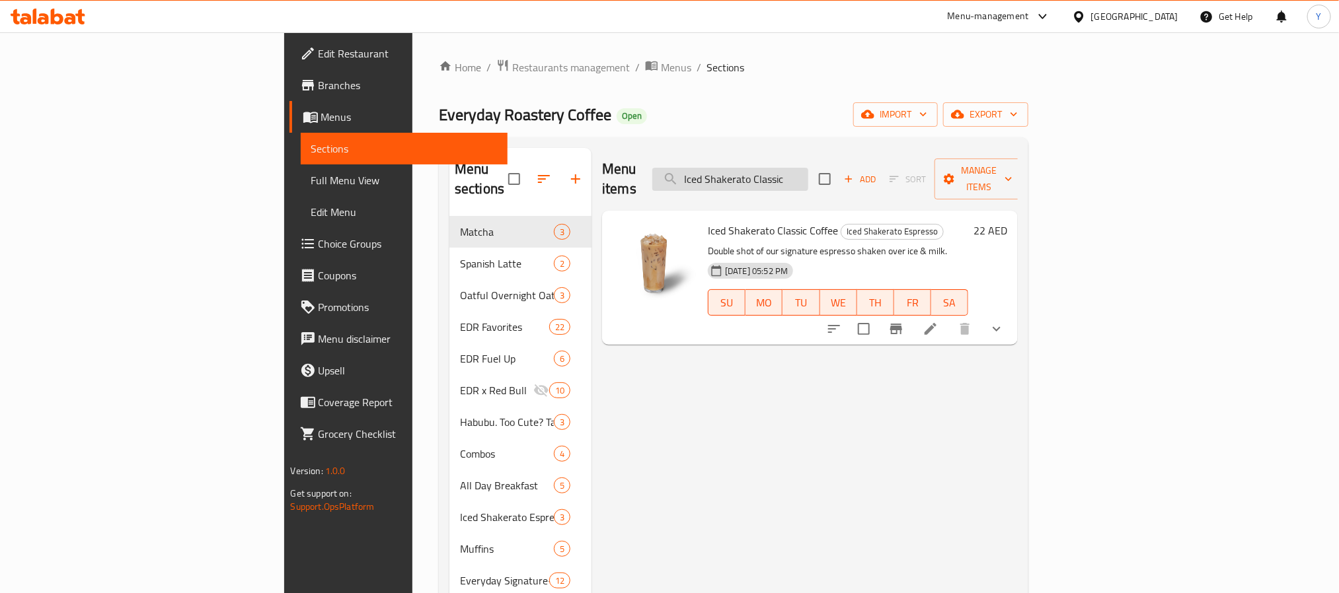
click at [795, 172] on input "Iced Shakerato Classic" at bounding box center [730, 179] width 156 height 23
paste input "Dark Chocolate Mocha"
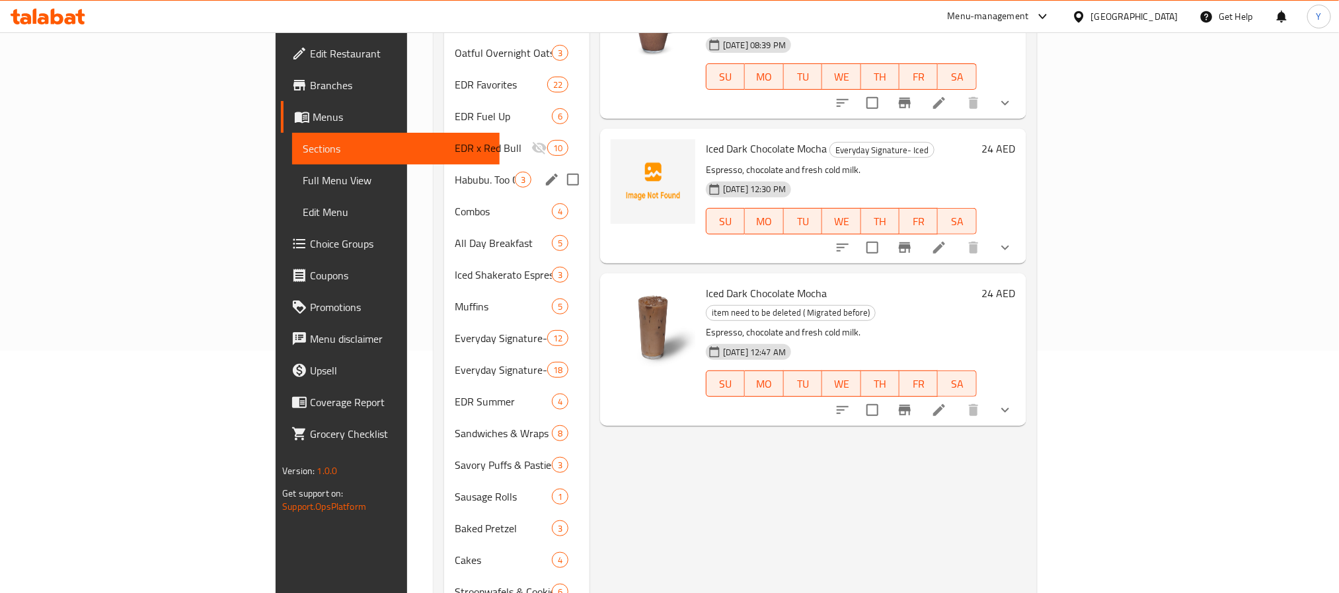
scroll to position [532, 0]
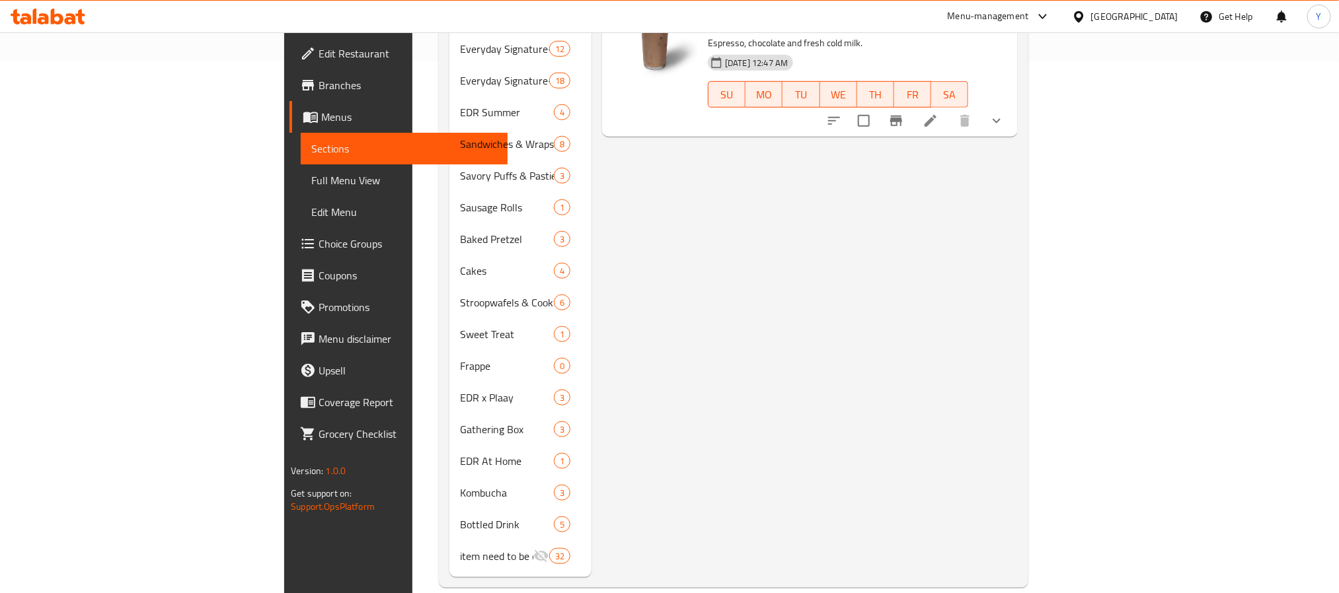
drag, startPoint x: 301, startPoint y: 564, endPoint x: 316, endPoint y: 543, distance: 25.1
click at [439, 564] on div "Menu sections Matcha 3 Spanish Latte 2 Oatful Overnight Oats 3 EDR Favorites 22…" at bounding box center [733, 96] width 589 height 983
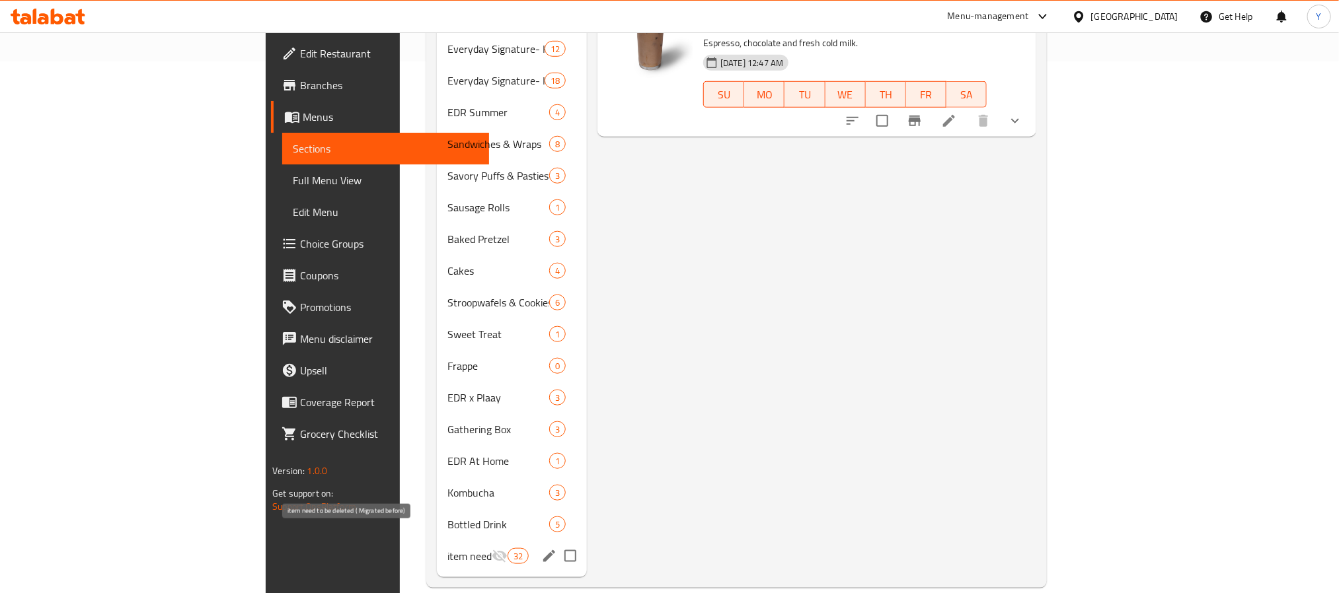
click at [447, 548] on span "item need to be deleted ( Migrated before)" at bounding box center [469, 556] width 44 height 16
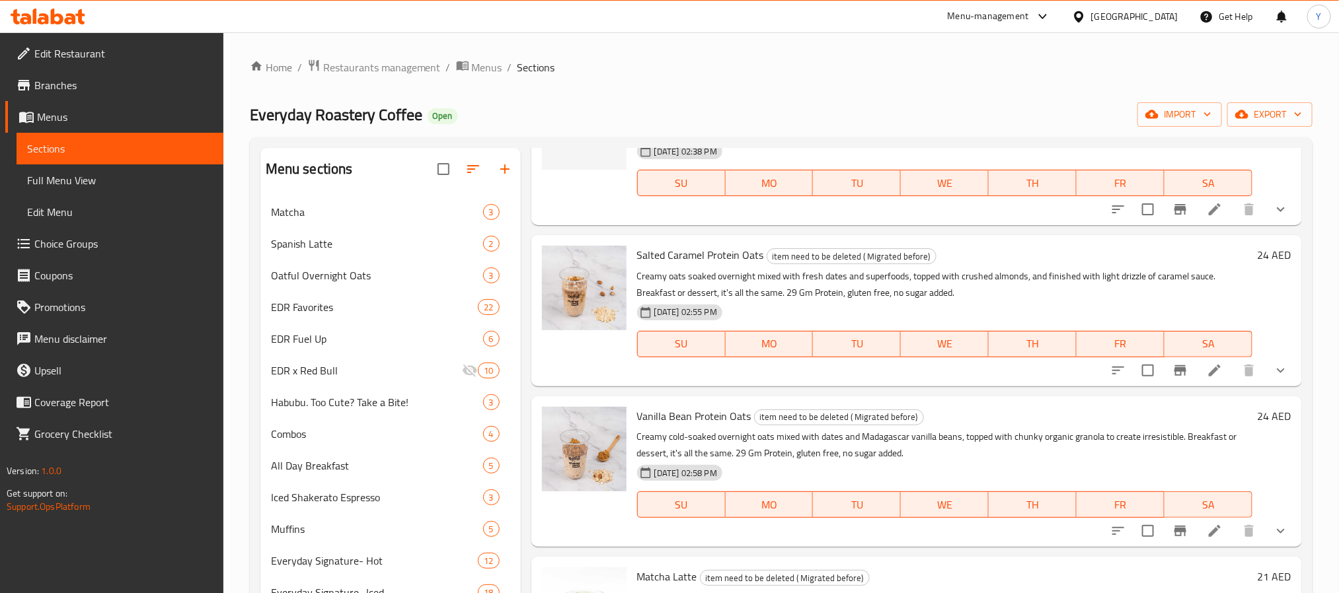
scroll to position [1090, 0]
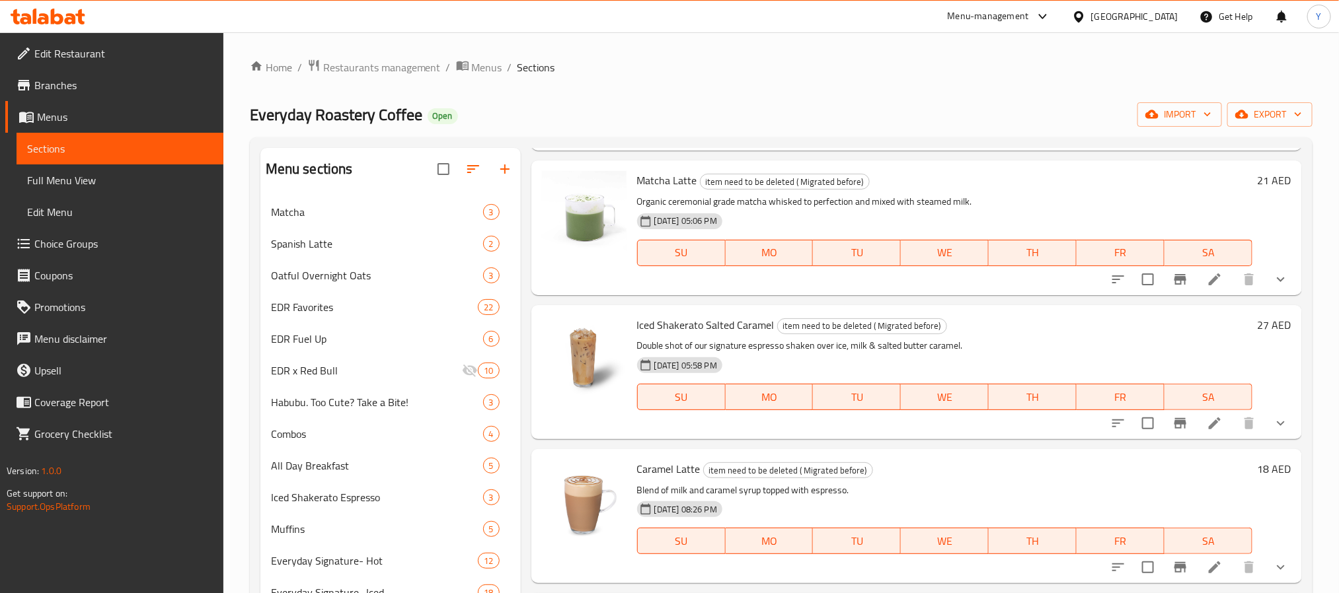
click at [660, 186] on span "Matcha Latte" at bounding box center [667, 180] width 60 height 20
copy h6 "Matcha Latte"
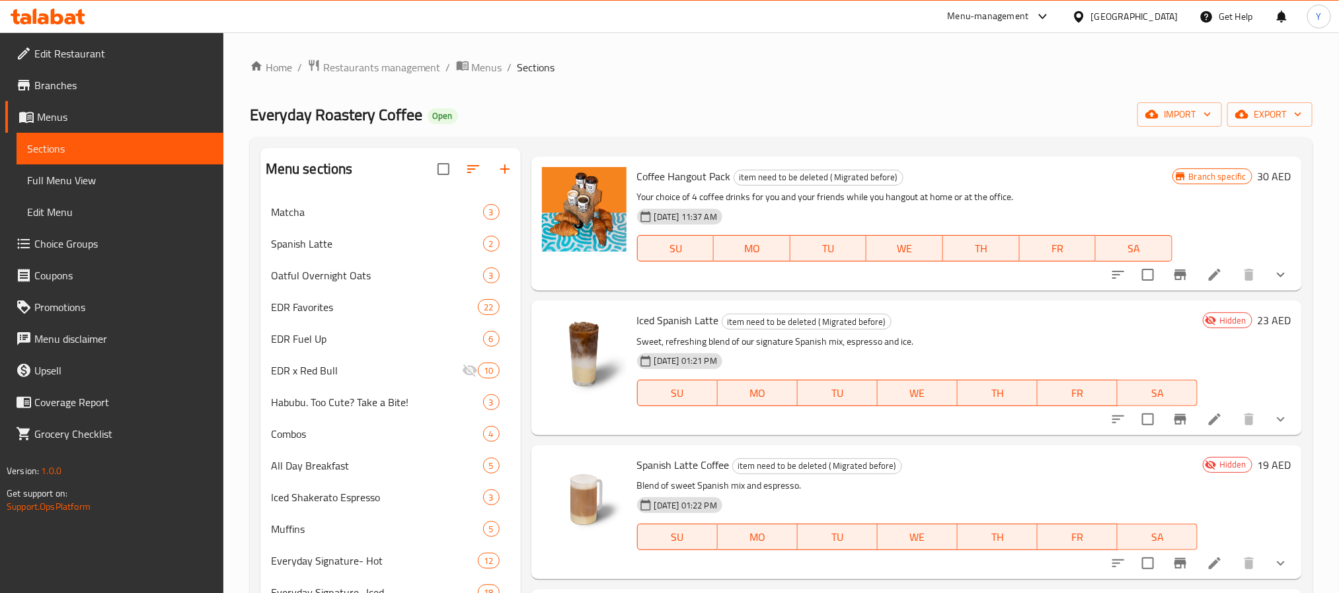
scroll to position [0, 0]
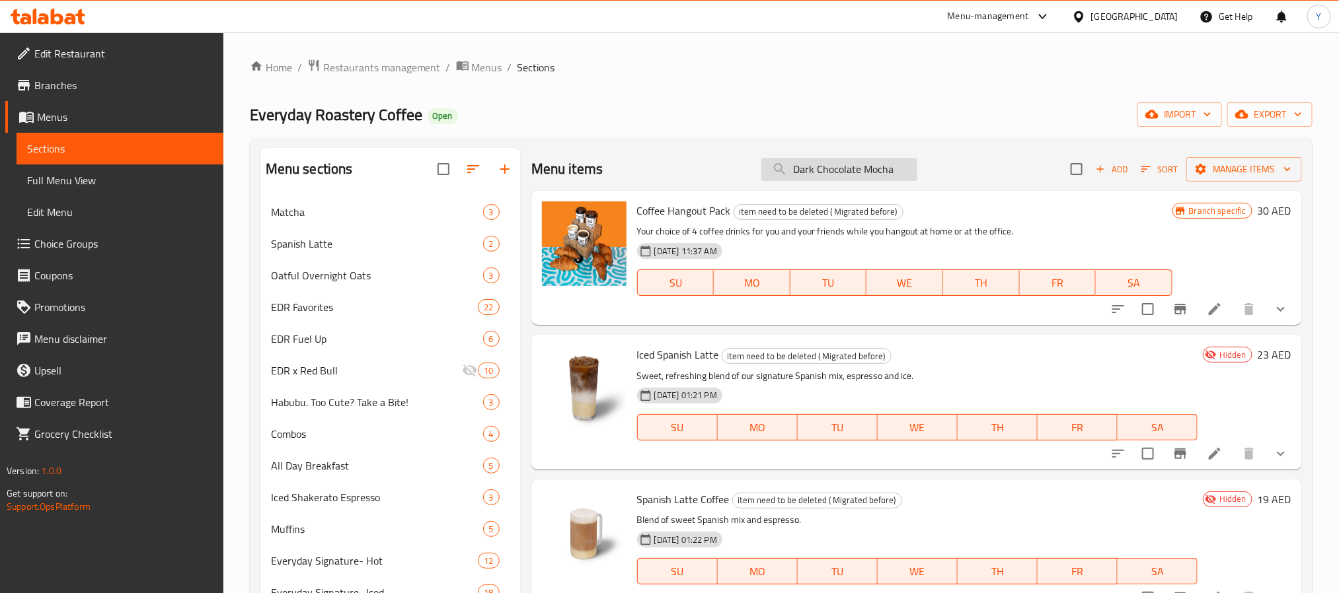
click at [829, 165] on input "Dark Chocolate Mocha" at bounding box center [839, 169] width 156 height 23
paste input "Matcha Latte"
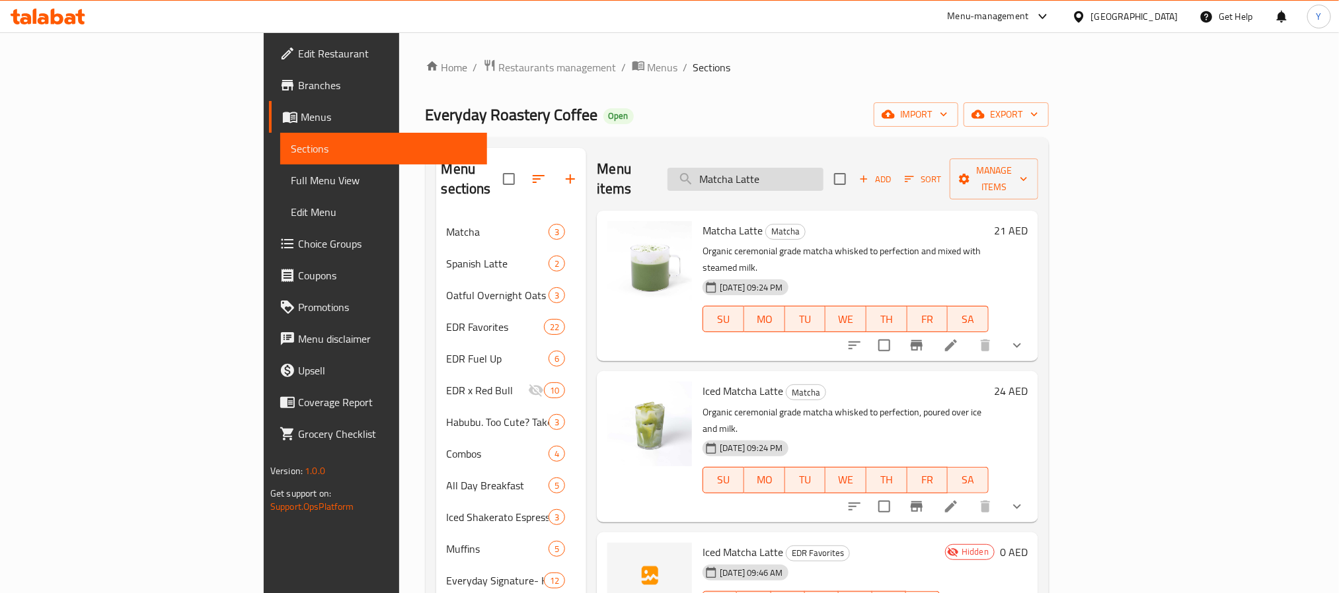
click at [823, 172] on input "Matcha Latte" at bounding box center [745, 179] width 156 height 23
paste input "Bakery Box"
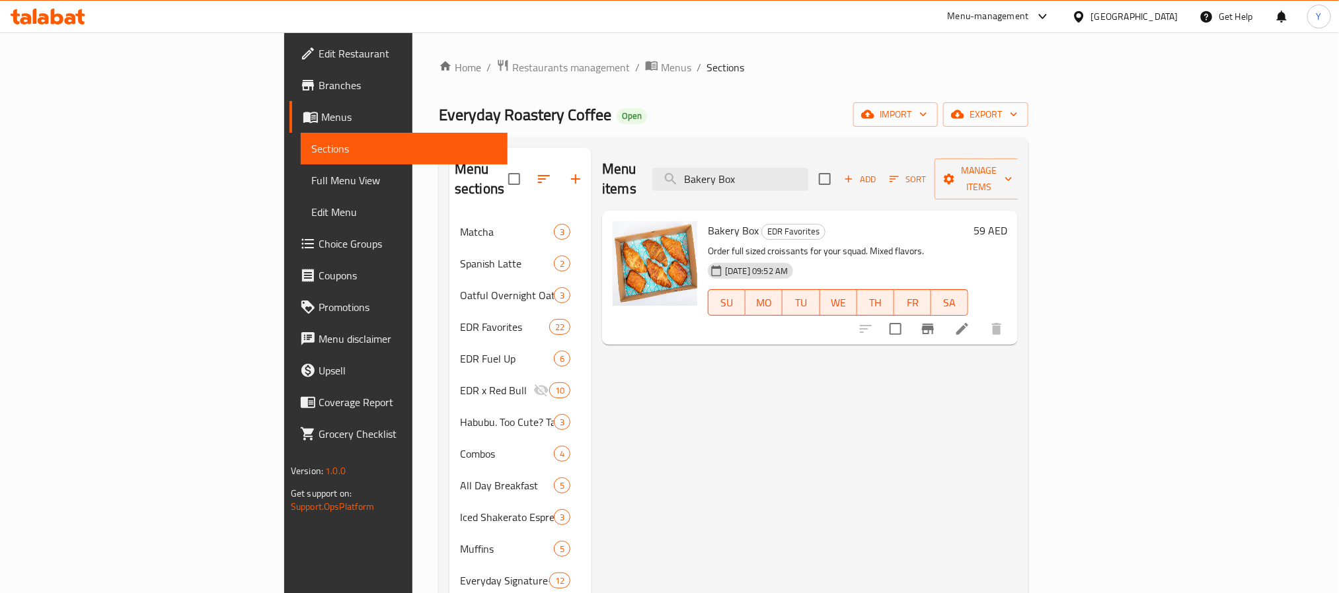
type input "Bakery Box"
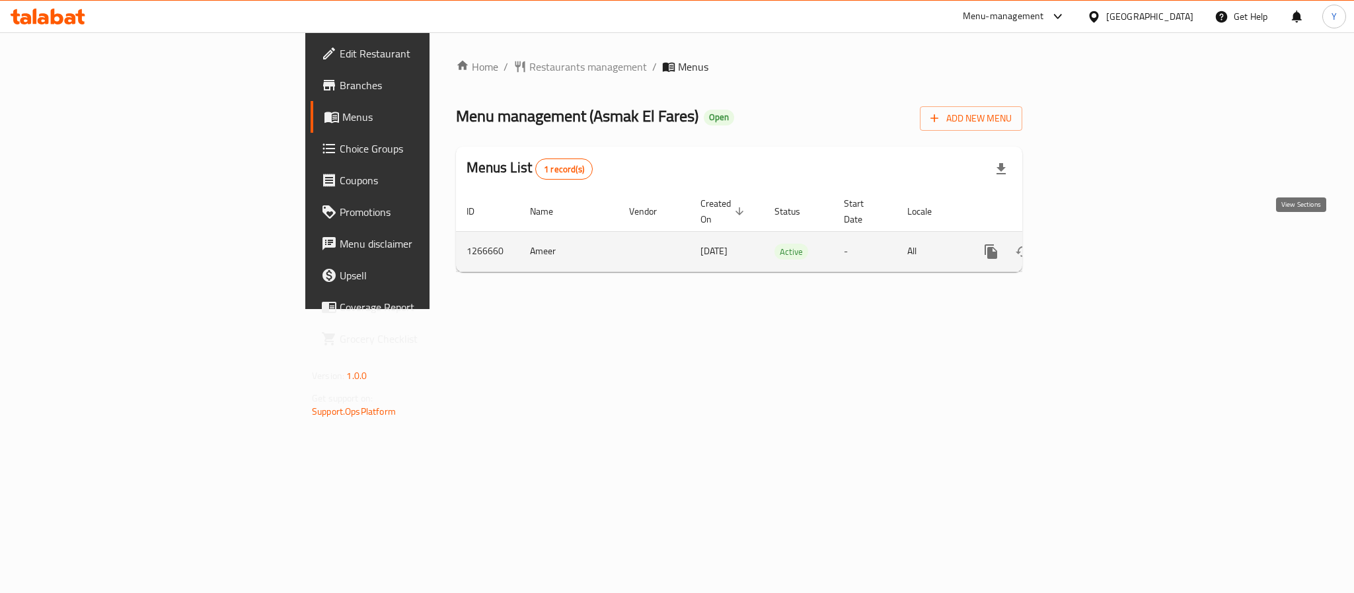
click at [1102, 248] on link "enhanced table" at bounding box center [1087, 252] width 32 height 32
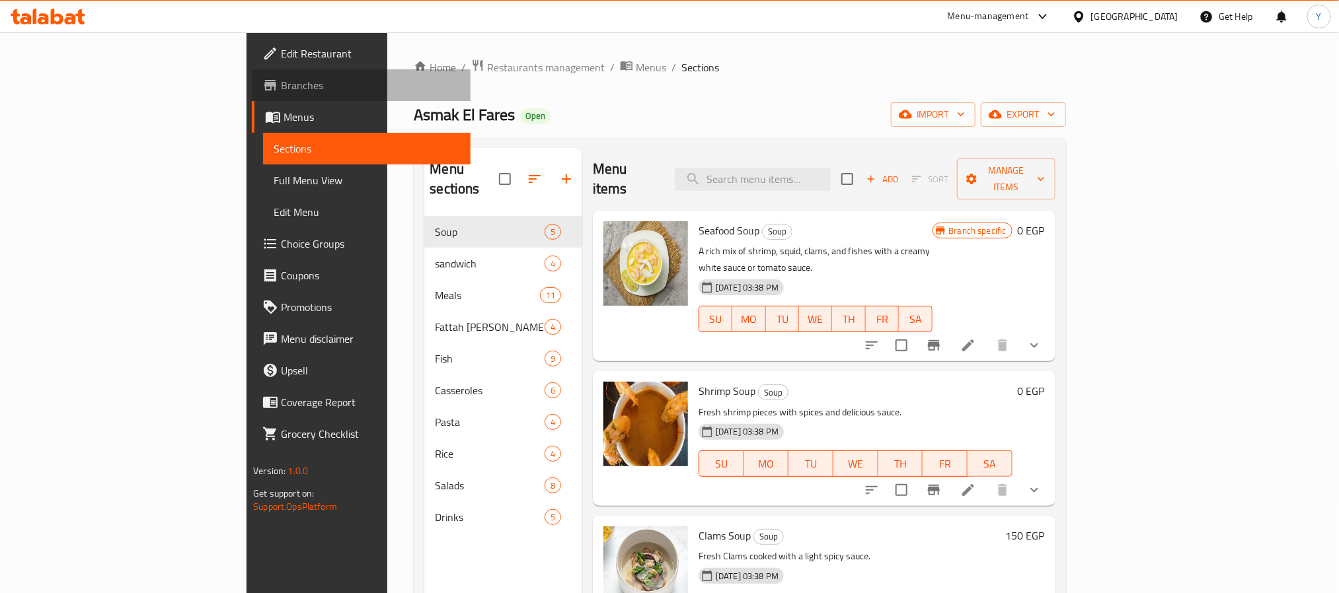
click at [281, 78] on span "Branches" at bounding box center [370, 85] width 178 height 16
